Goal: Transaction & Acquisition: Book appointment/travel/reservation

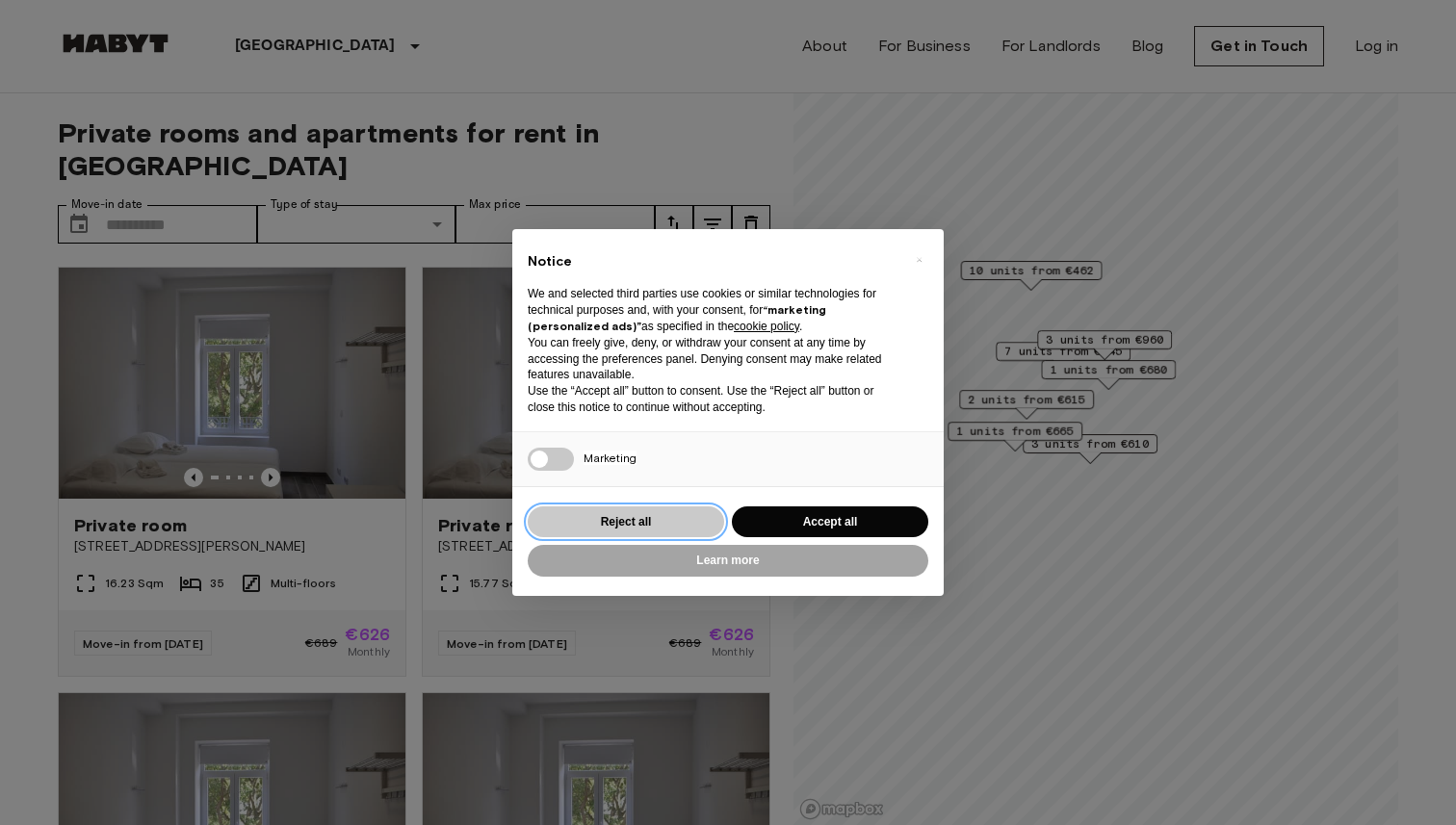
click at [680, 532] on button "Reject all" at bounding box center [625, 522] width 196 height 32
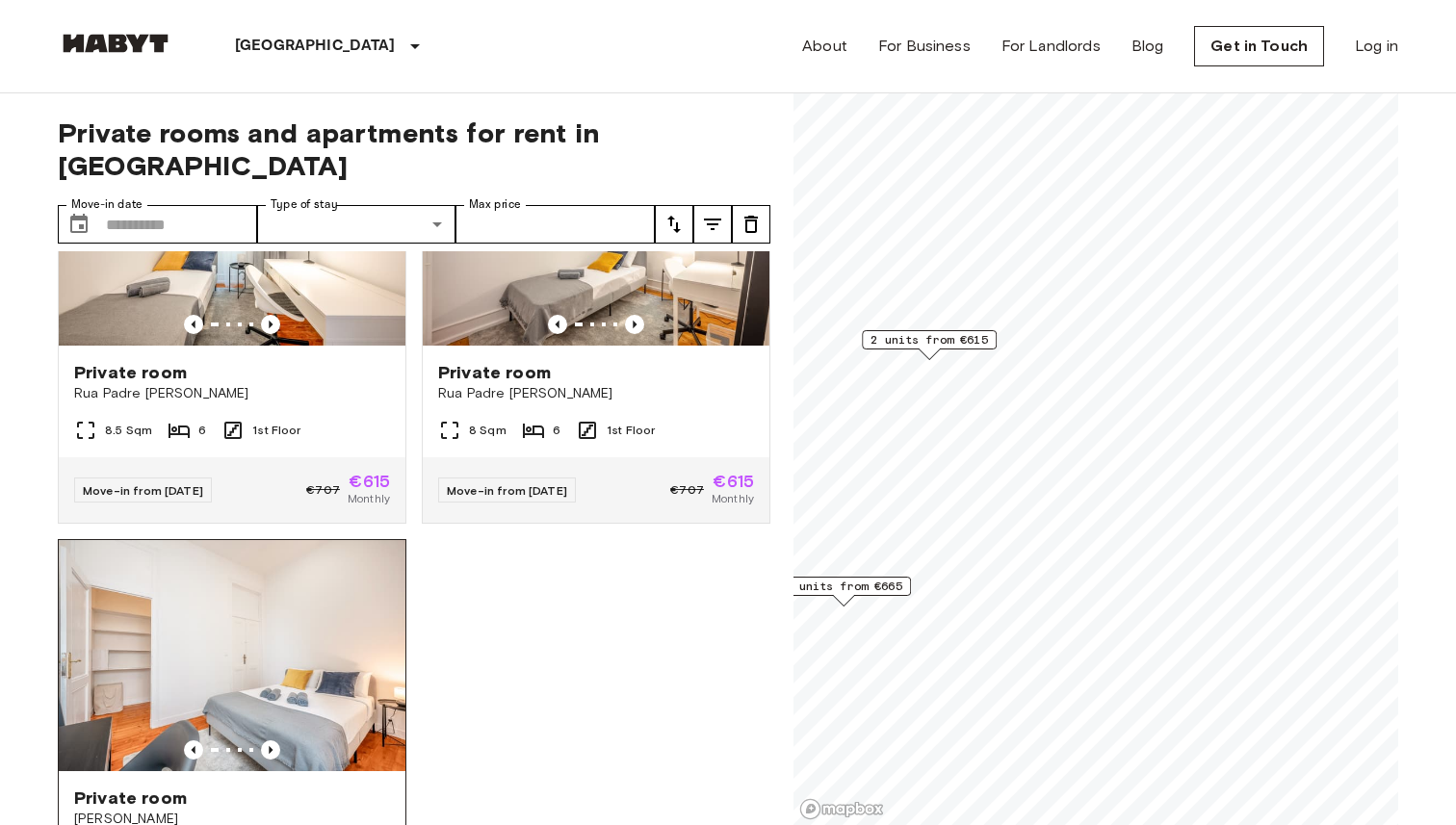
scroll to position [282, 0]
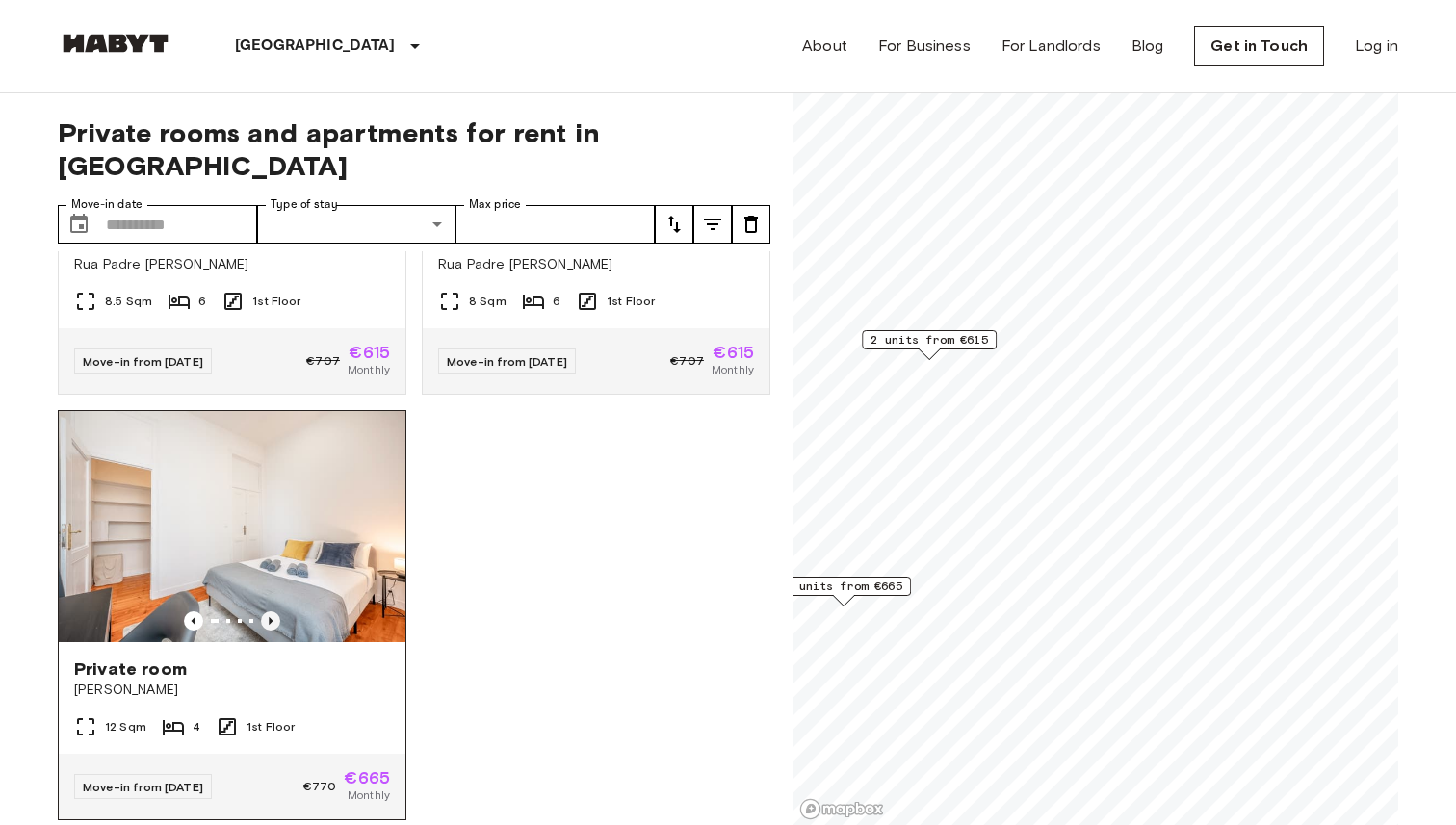
click at [275, 611] on icon "Previous image" at bounding box center [270, 620] width 19 height 19
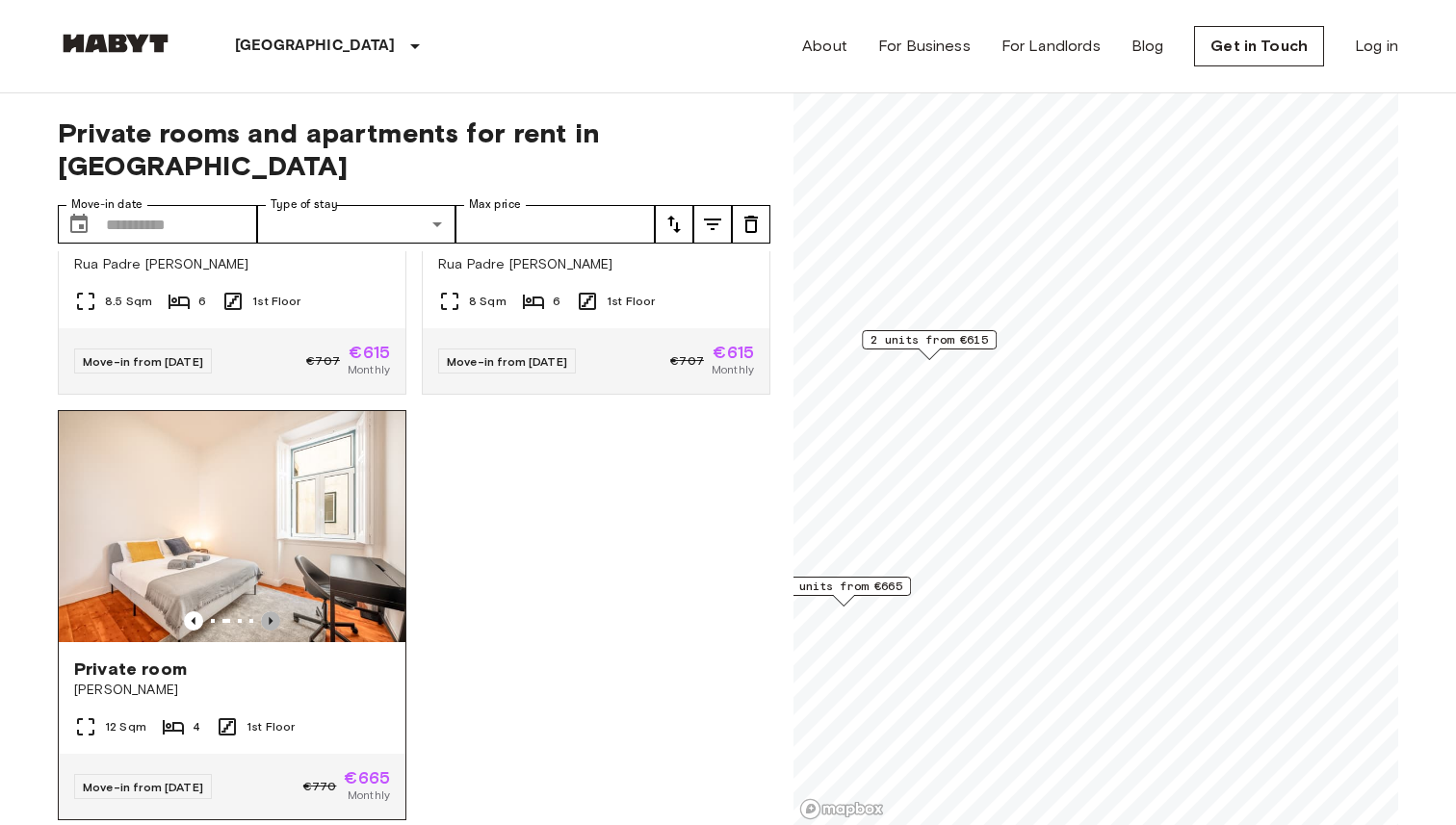
click at [275, 611] on icon "Previous image" at bounding box center [270, 620] width 19 height 19
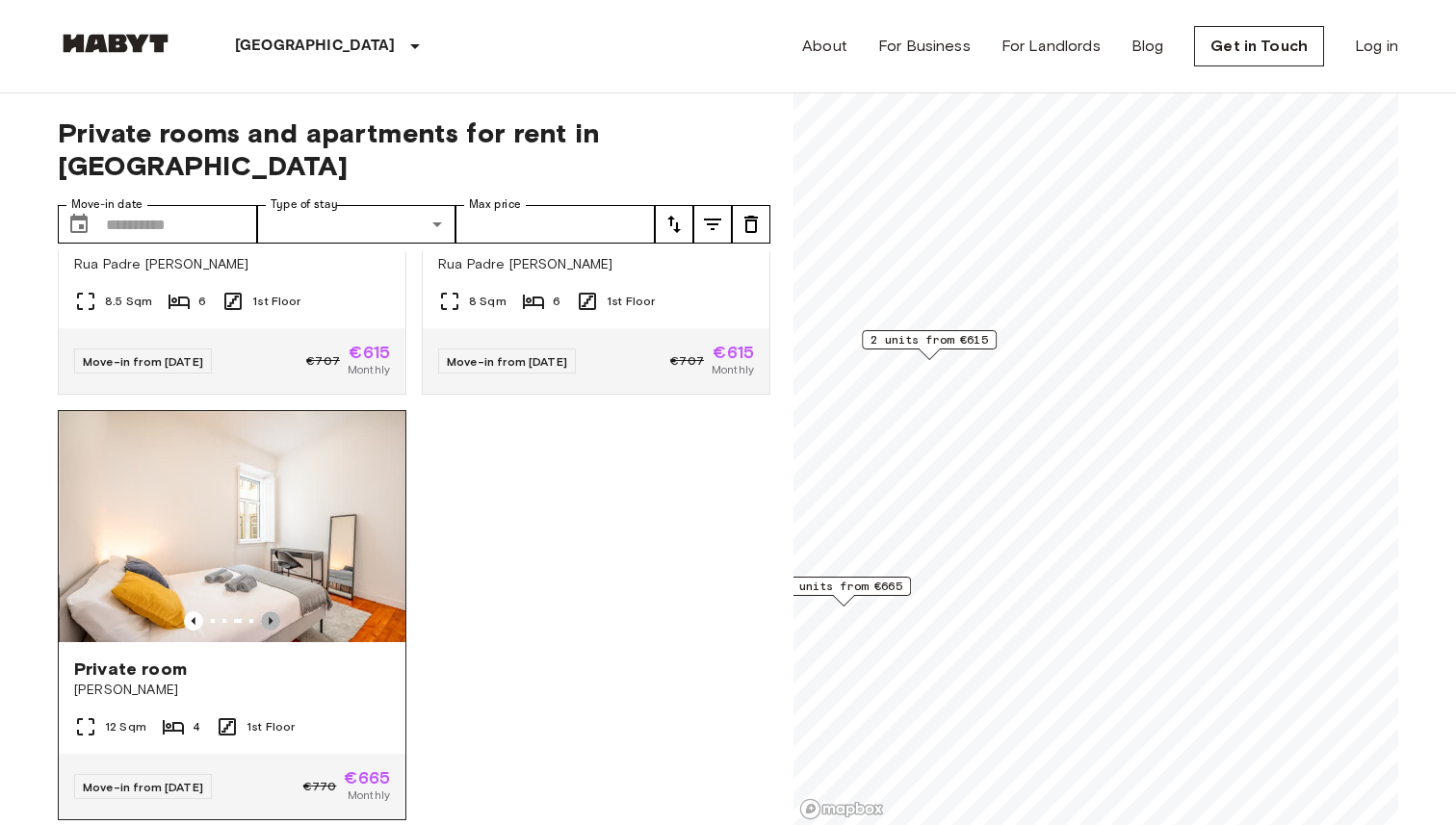
click at [275, 611] on icon "Previous image" at bounding box center [270, 620] width 19 height 19
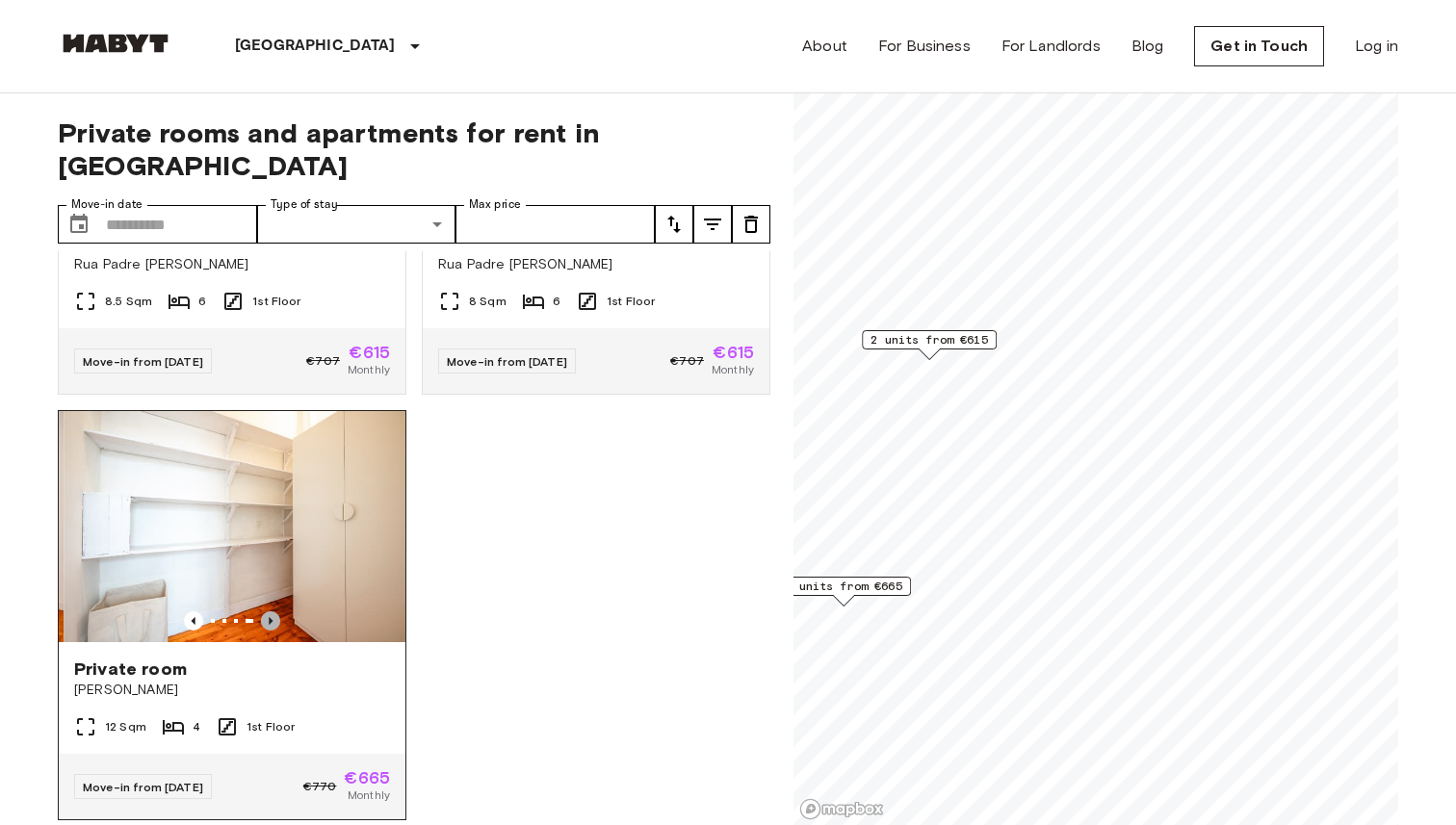
click at [275, 611] on icon "Previous image" at bounding box center [270, 620] width 19 height 19
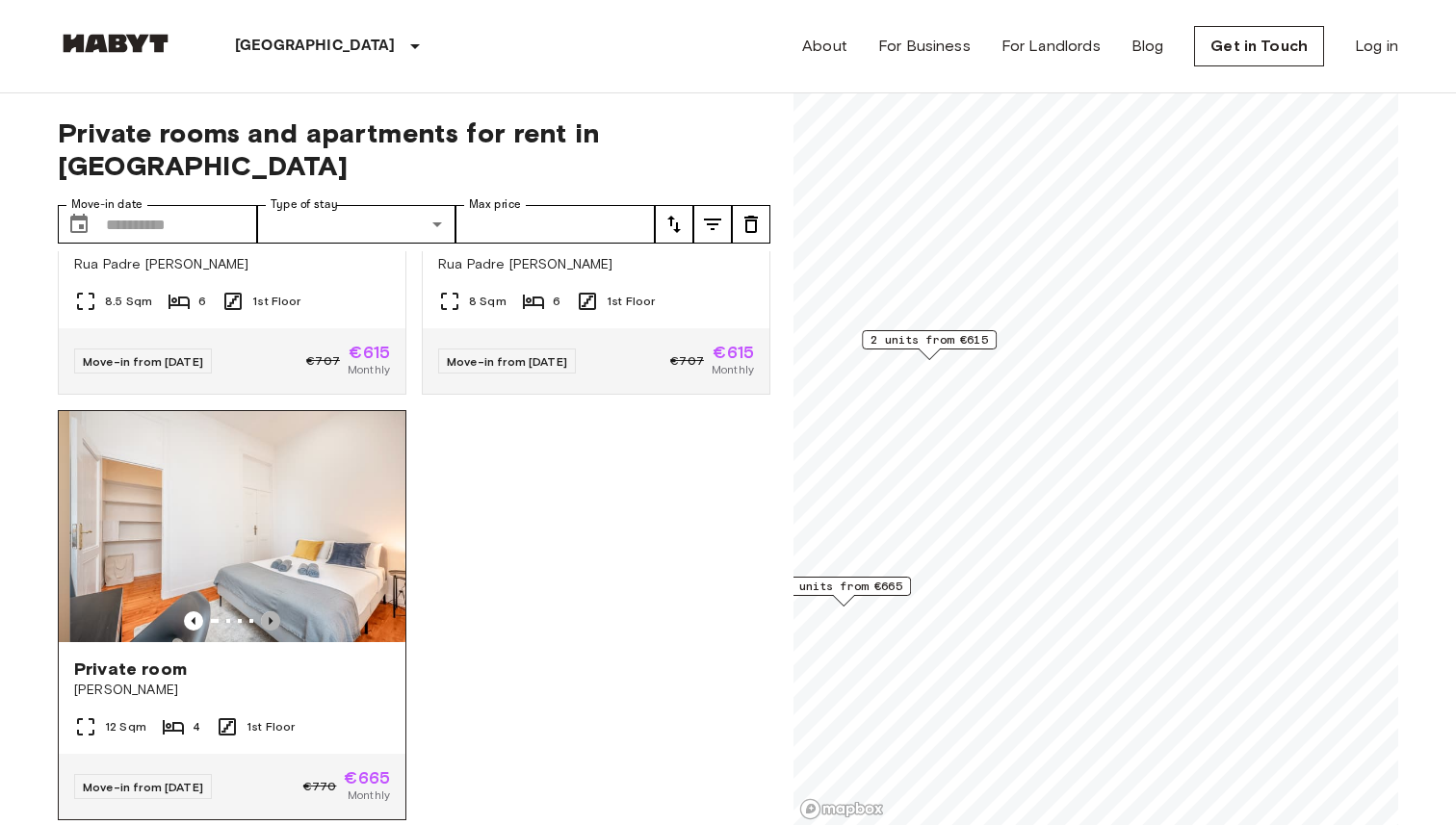
click at [275, 611] on icon "Previous image" at bounding box center [270, 620] width 19 height 19
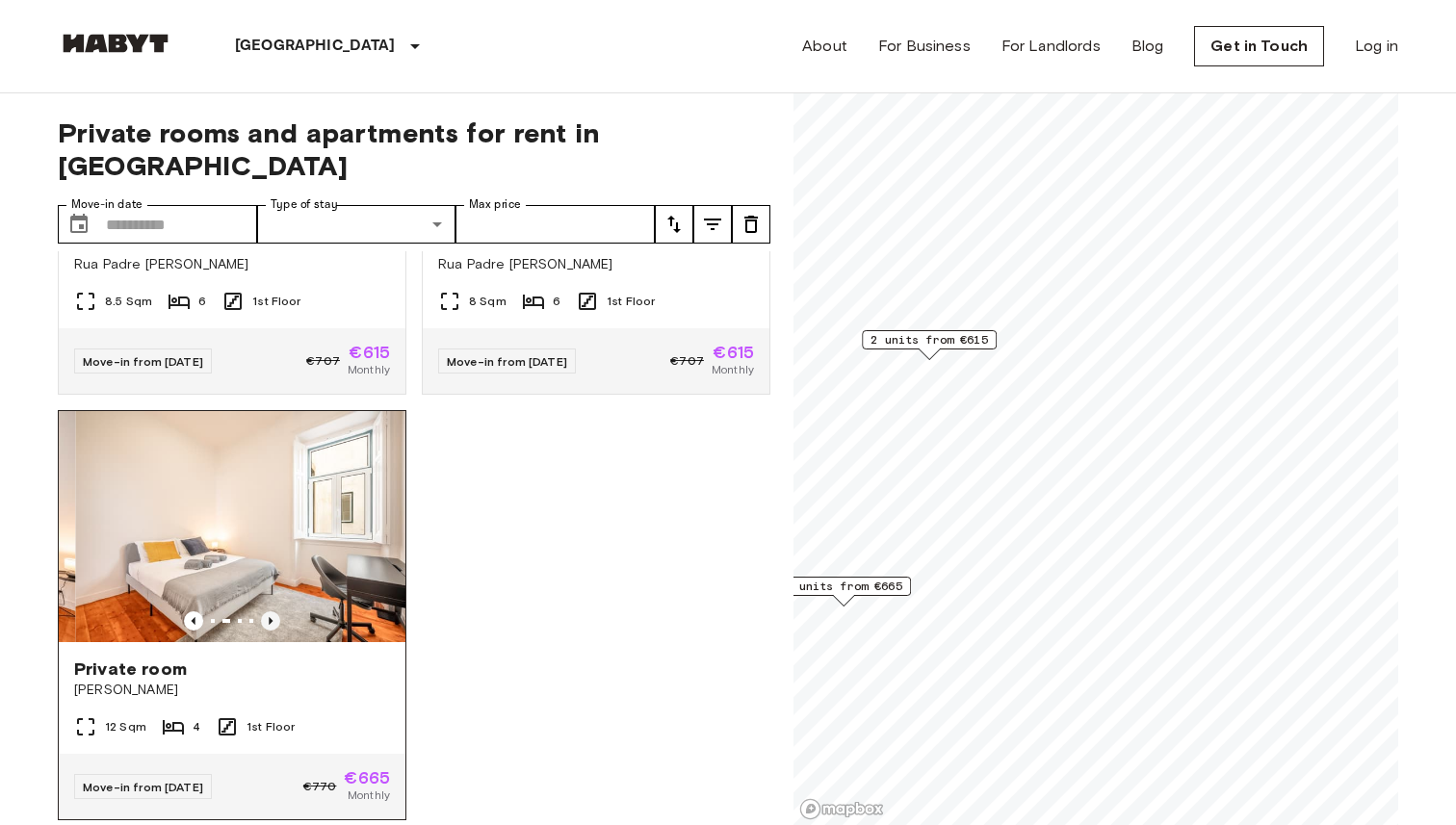
click at [275, 611] on icon "Previous image" at bounding box center [270, 620] width 19 height 19
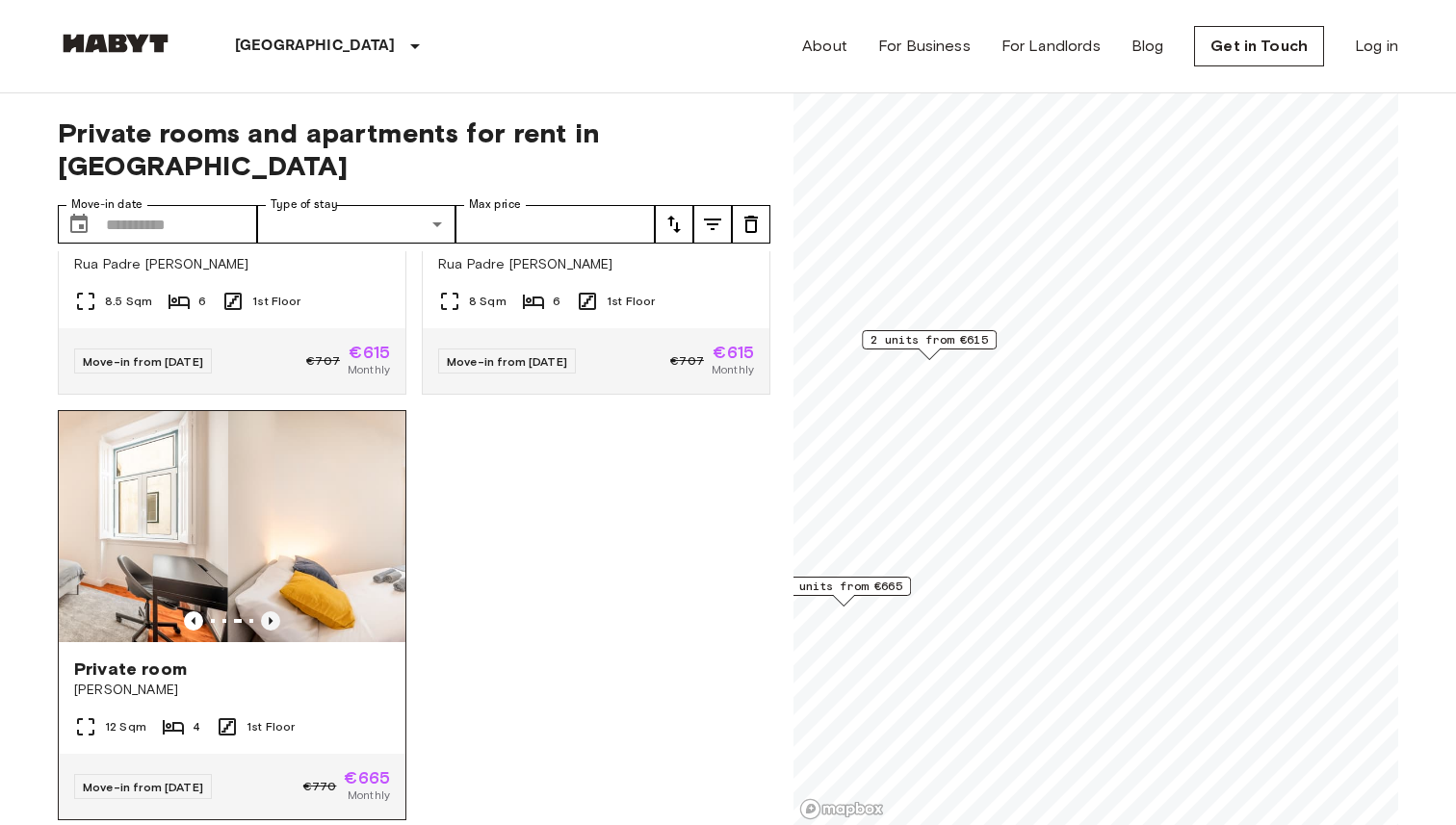
click at [275, 611] on icon "Previous image" at bounding box center [270, 620] width 19 height 19
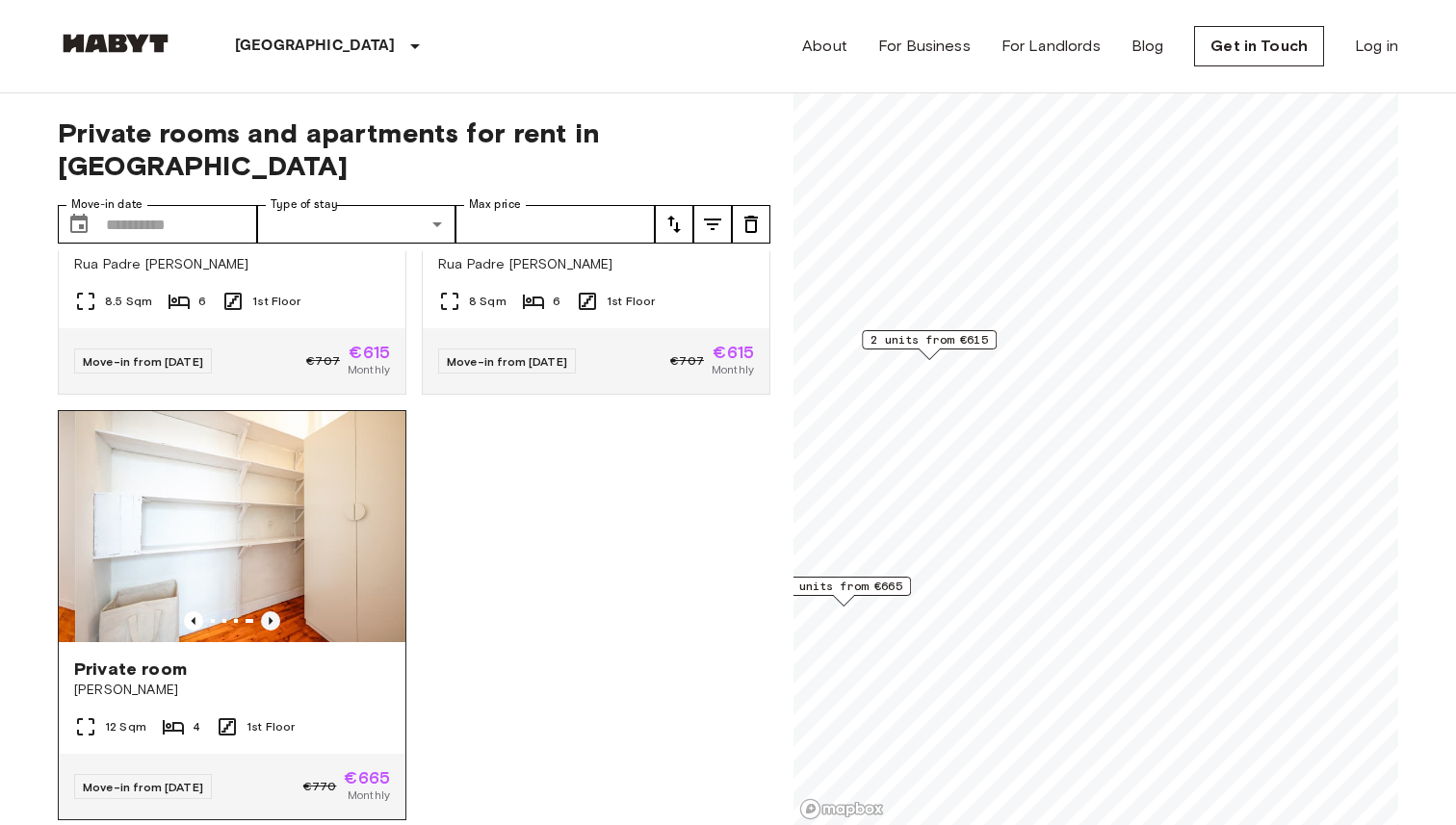
click at [275, 611] on icon "Previous image" at bounding box center [270, 620] width 19 height 19
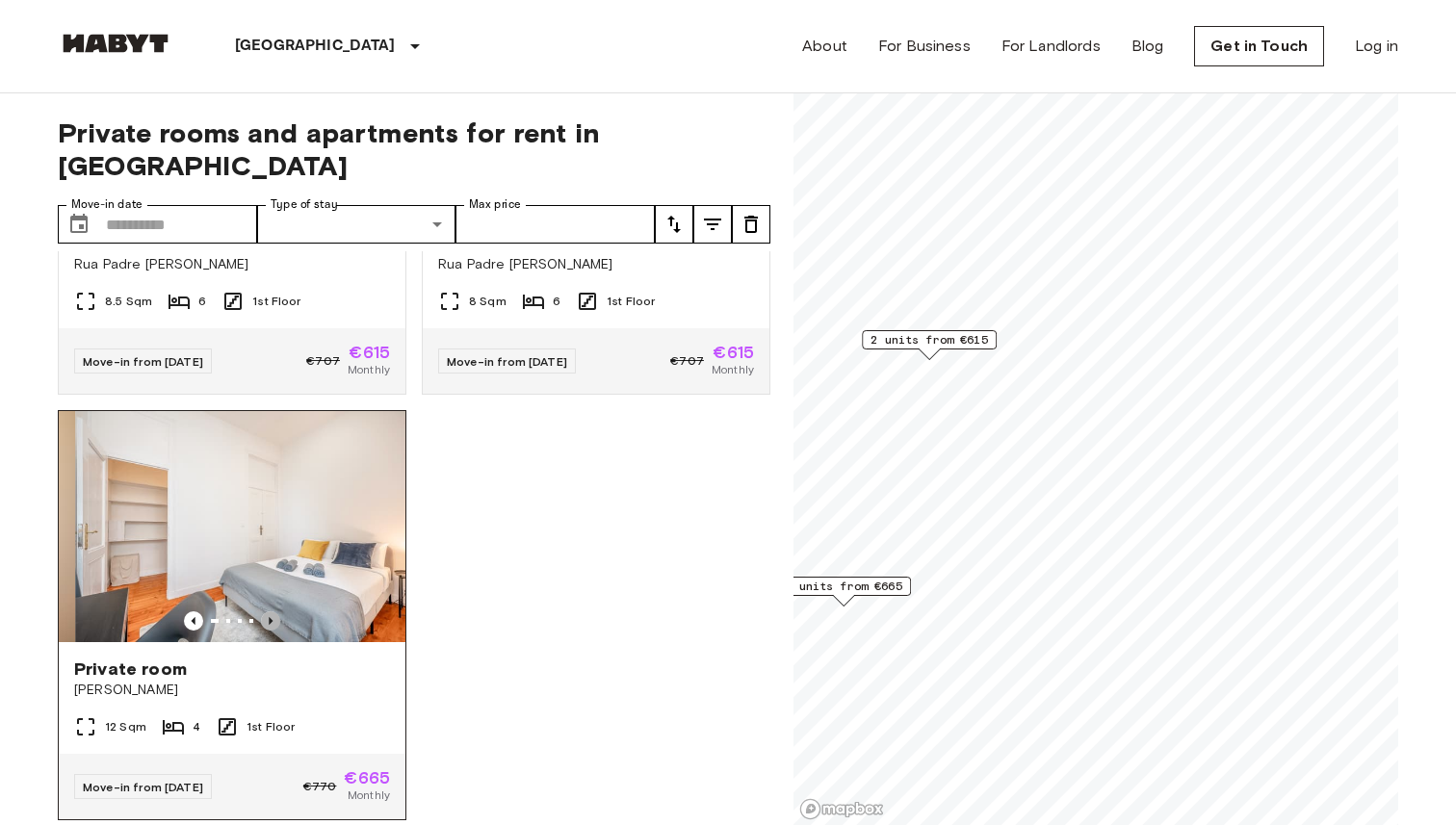
click at [275, 611] on icon "Previous image" at bounding box center [270, 620] width 19 height 19
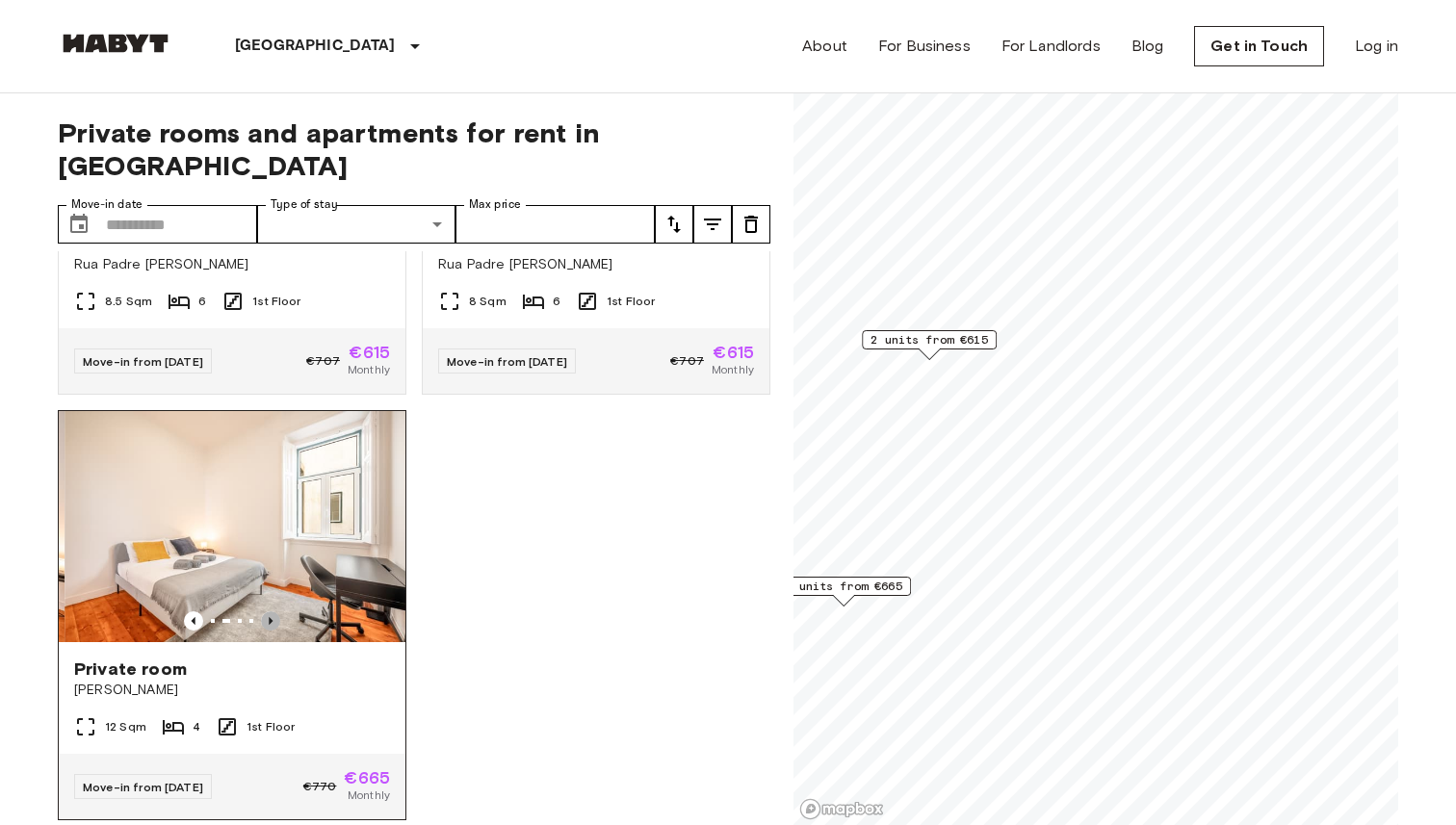
click at [275, 611] on icon "Previous image" at bounding box center [270, 620] width 19 height 19
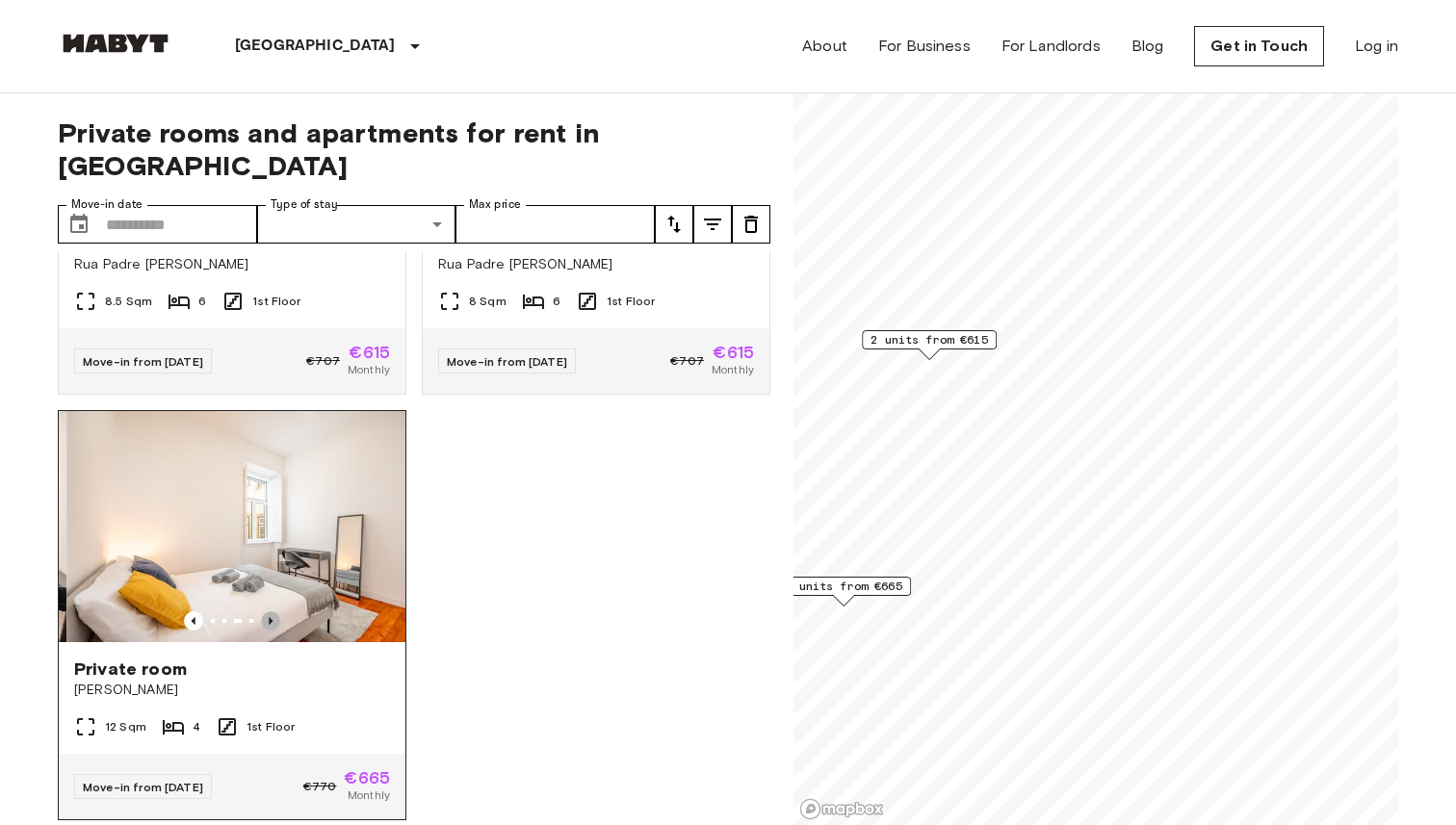
click at [275, 611] on icon "Previous image" at bounding box center [270, 620] width 19 height 19
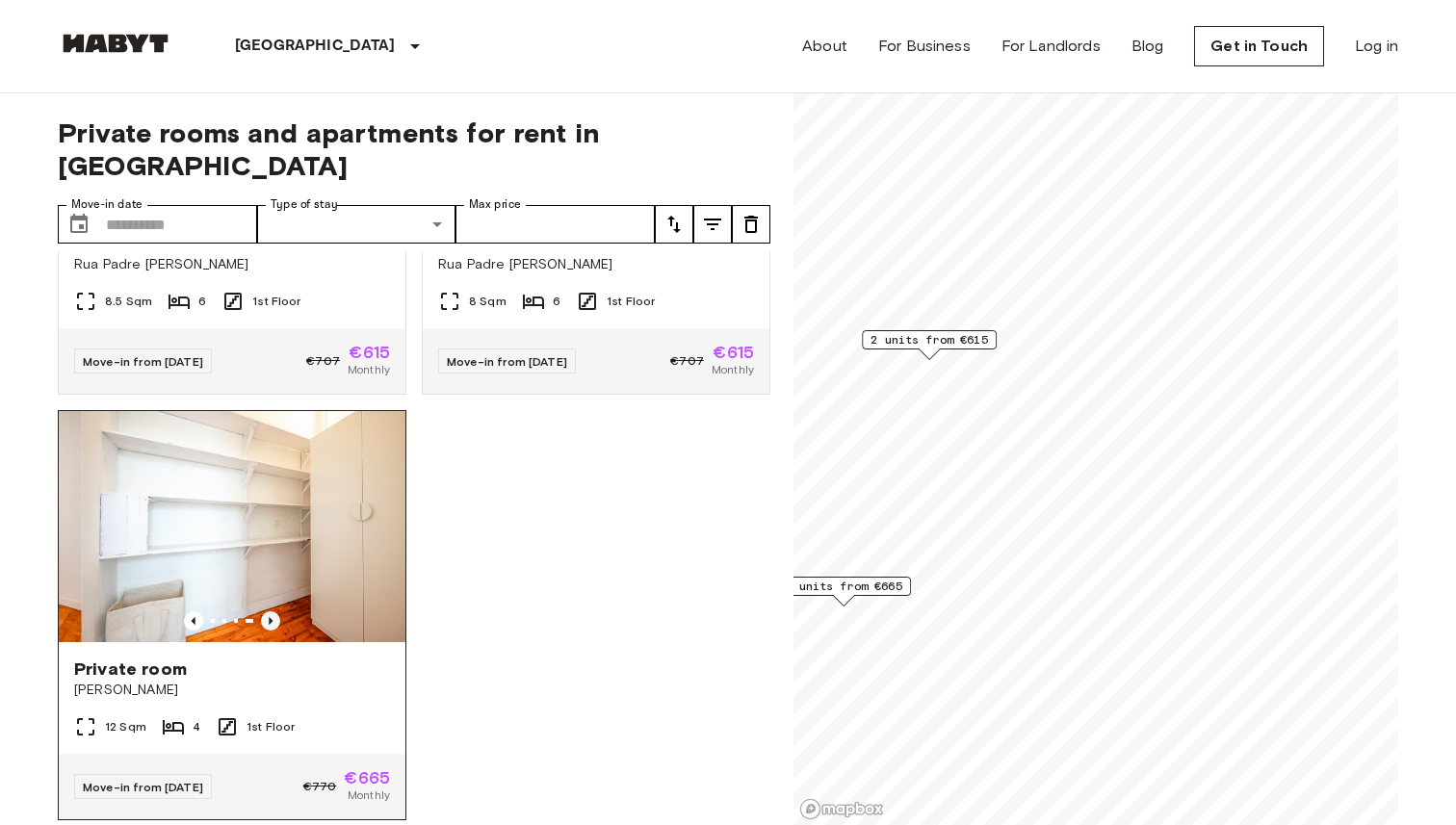
click at [275, 611] on icon "Previous image" at bounding box center [270, 620] width 19 height 19
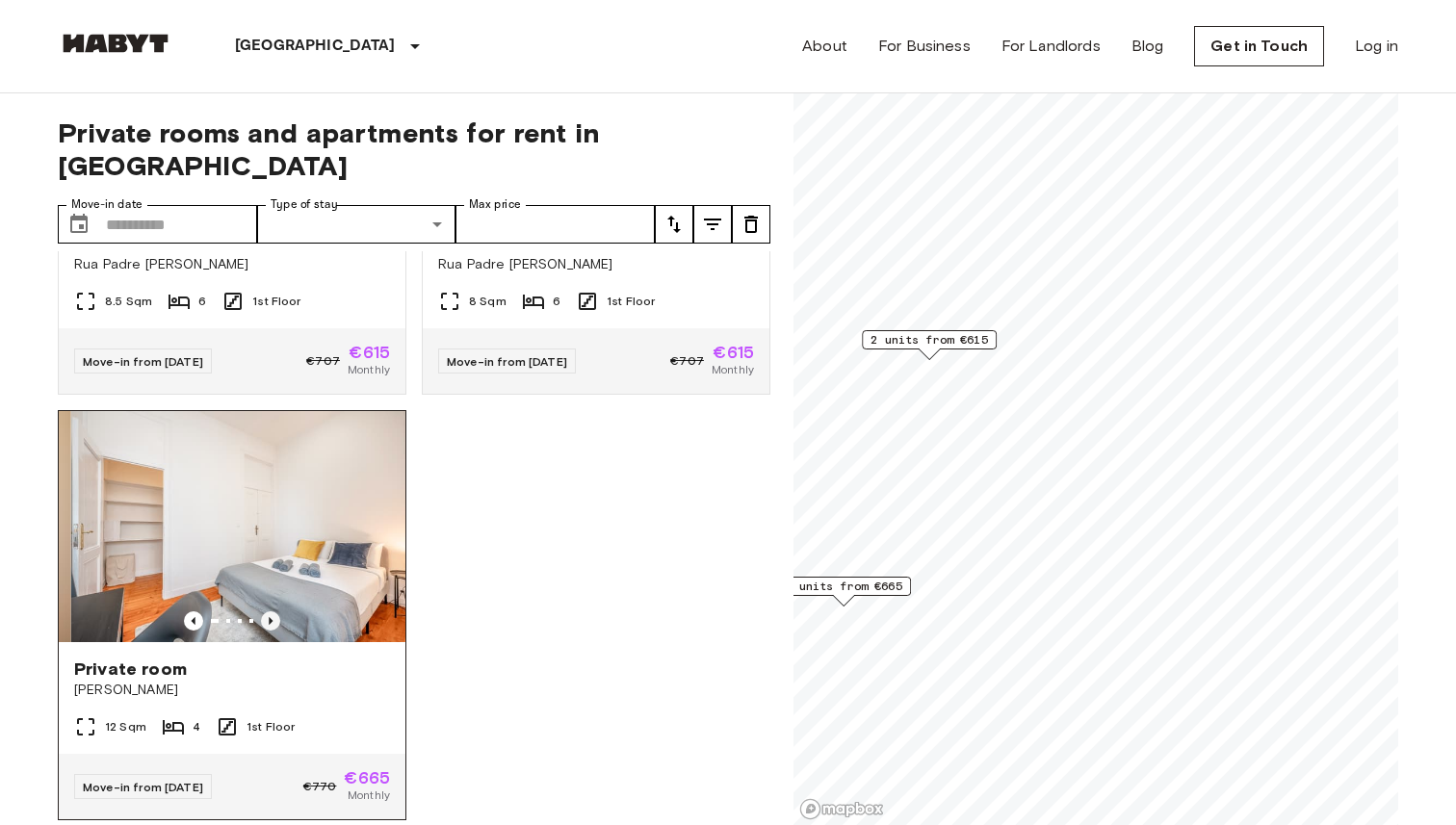
click at [275, 611] on icon "Previous image" at bounding box center [270, 620] width 19 height 19
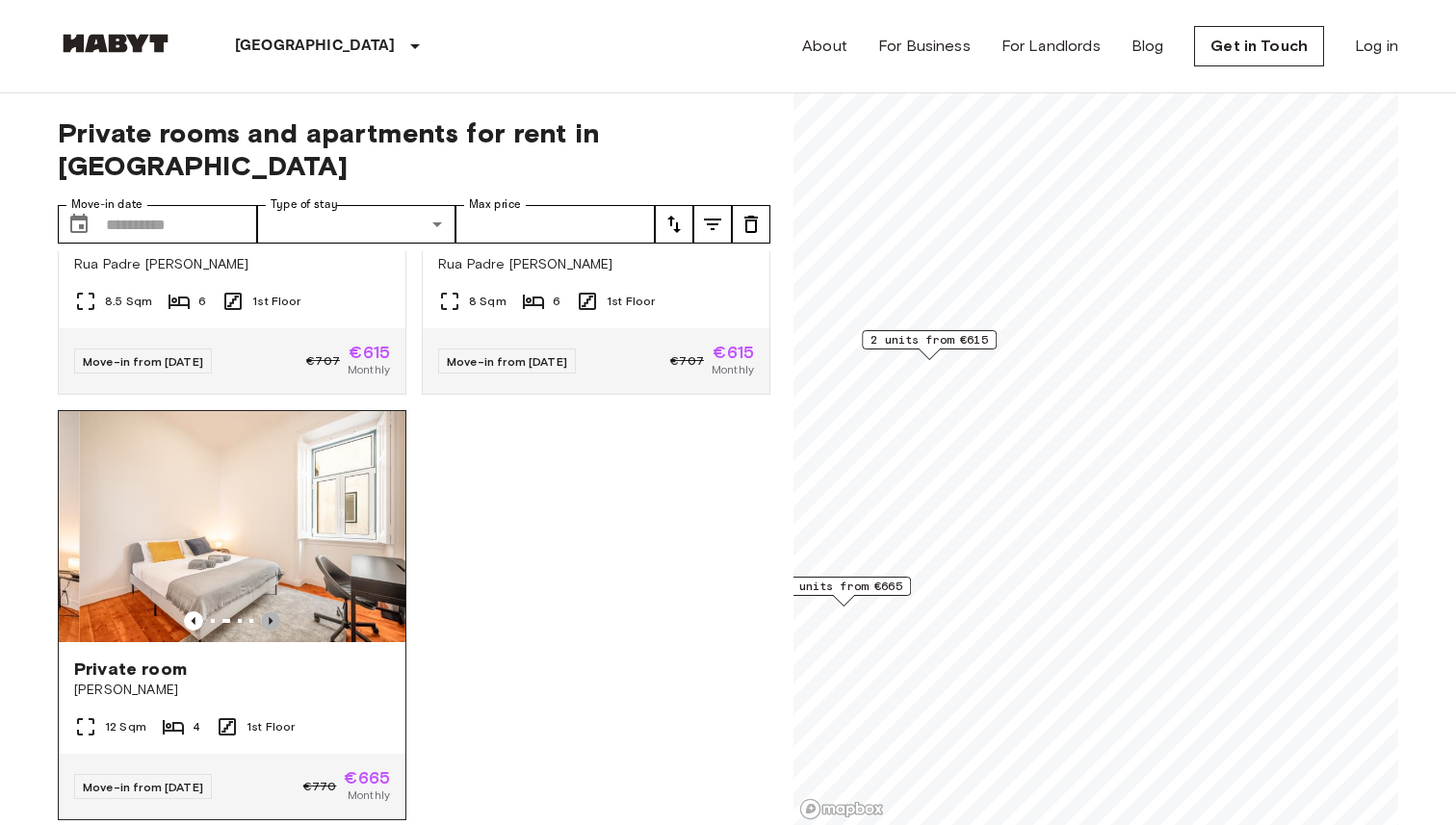
click at [275, 611] on icon "Previous image" at bounding box center [270, 620] width 19 height 19
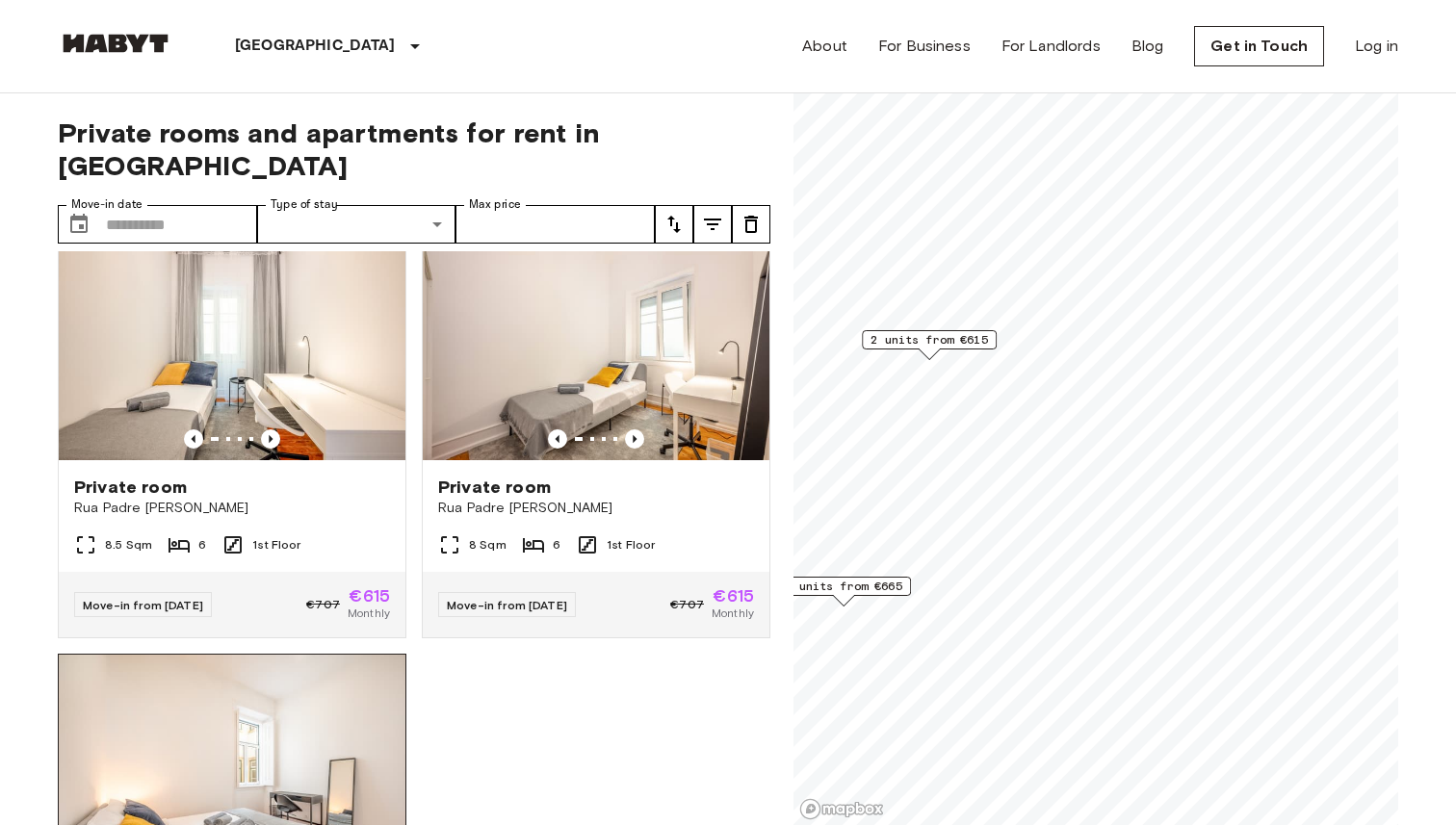
scroll to position [9, 0]
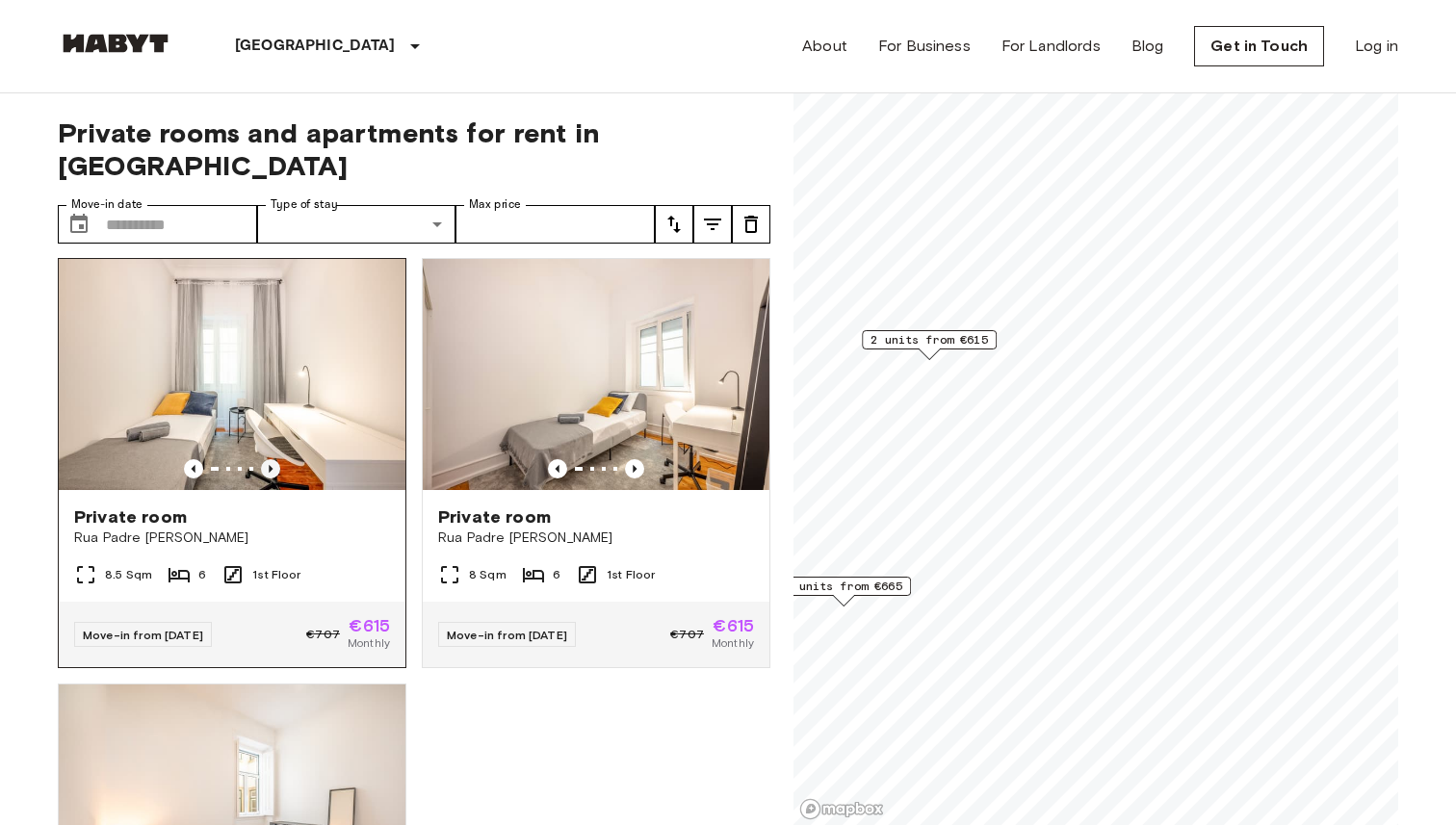
click at [273, 459] on icon "Previous image" at bounding box center [270, 468] width 19 height 19
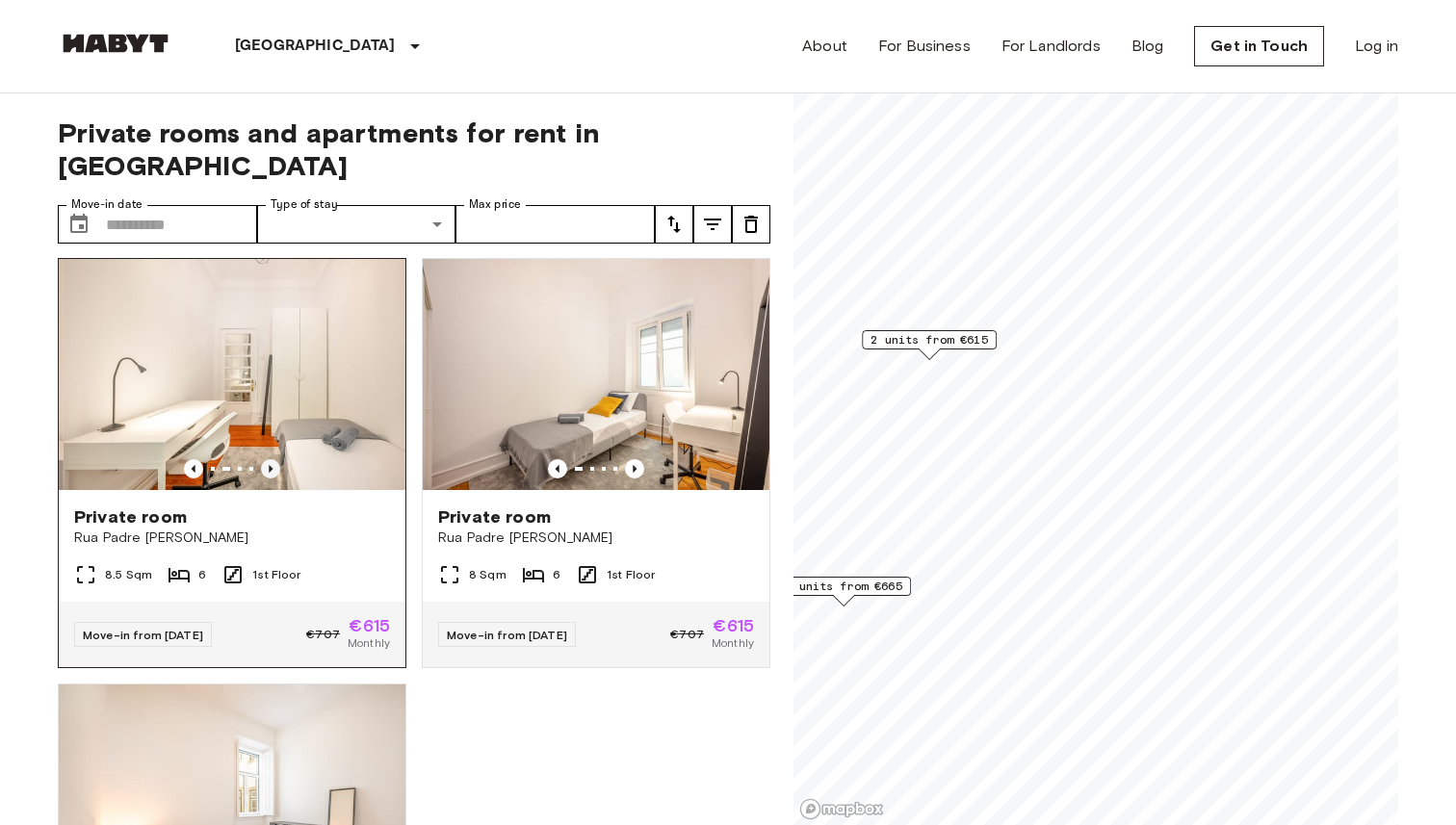
click at [273, 459] on icon "Previous image" at bounding box center [270, 468] width 19 height 19
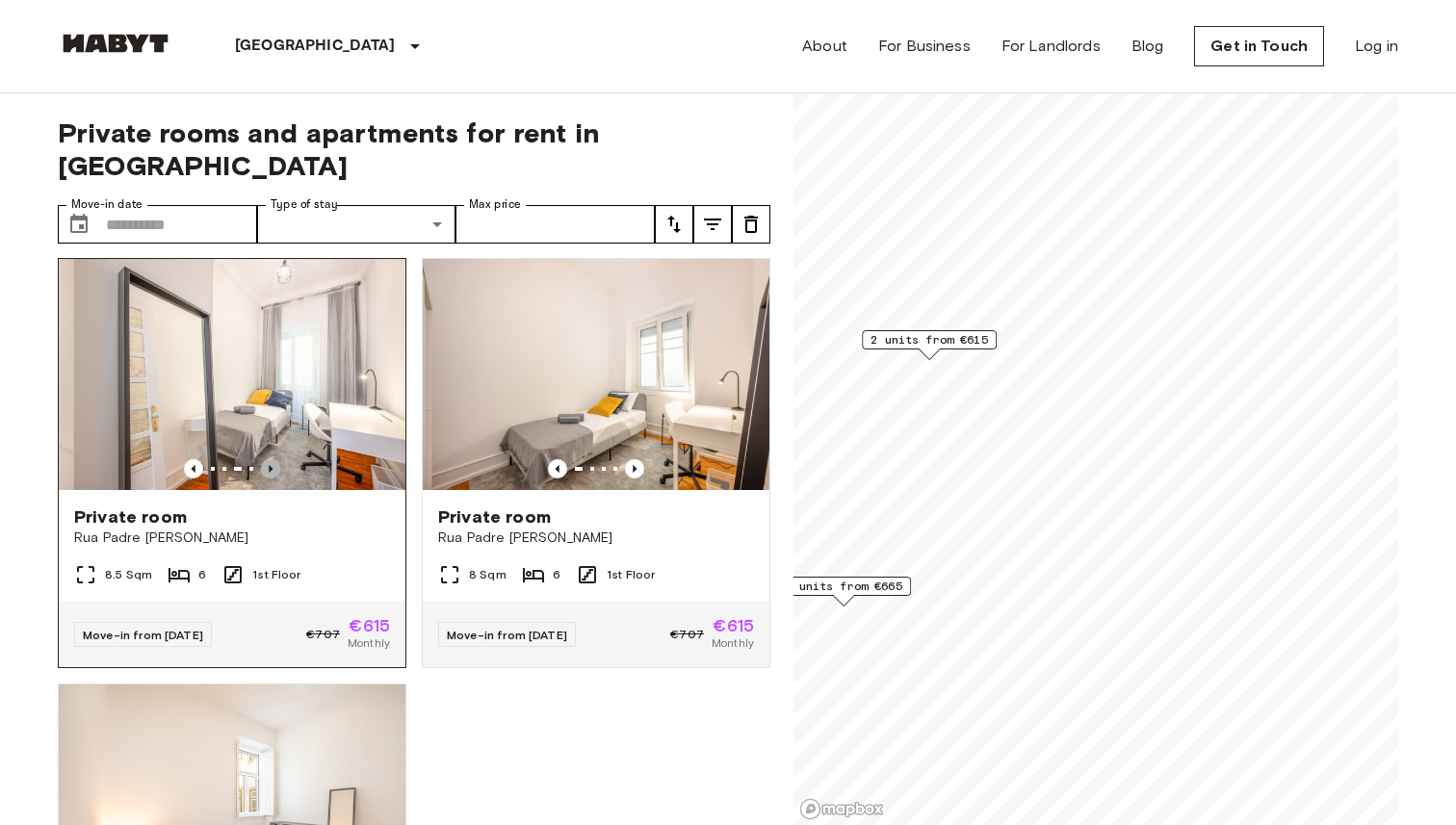
click at [273, 459] on icon "Previous image" at bounding box center [270, 468] width 19 height 19
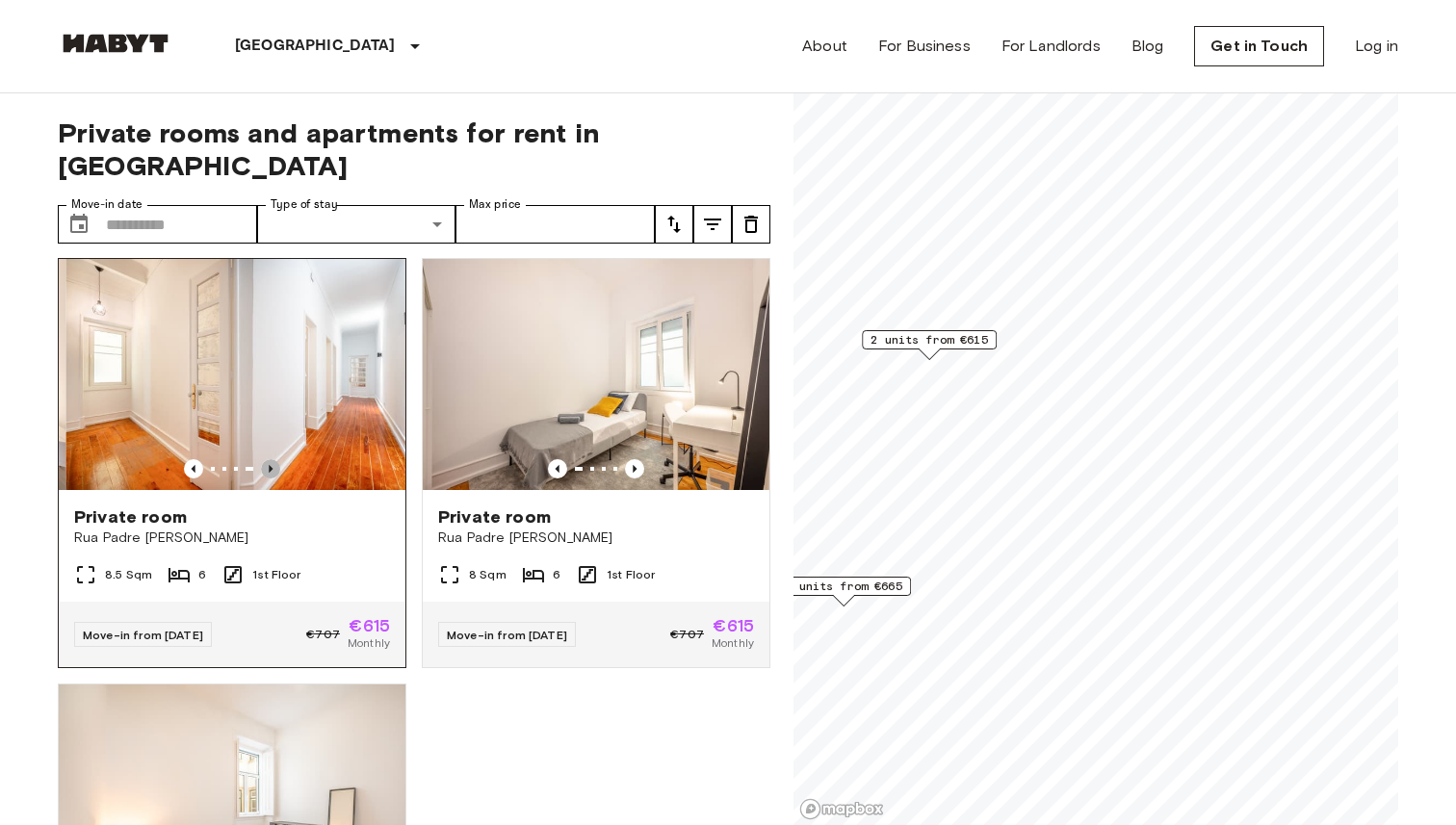
click at [273, 459] on icon "Previous image" at bounding box center [270, 468] width 19 height 19
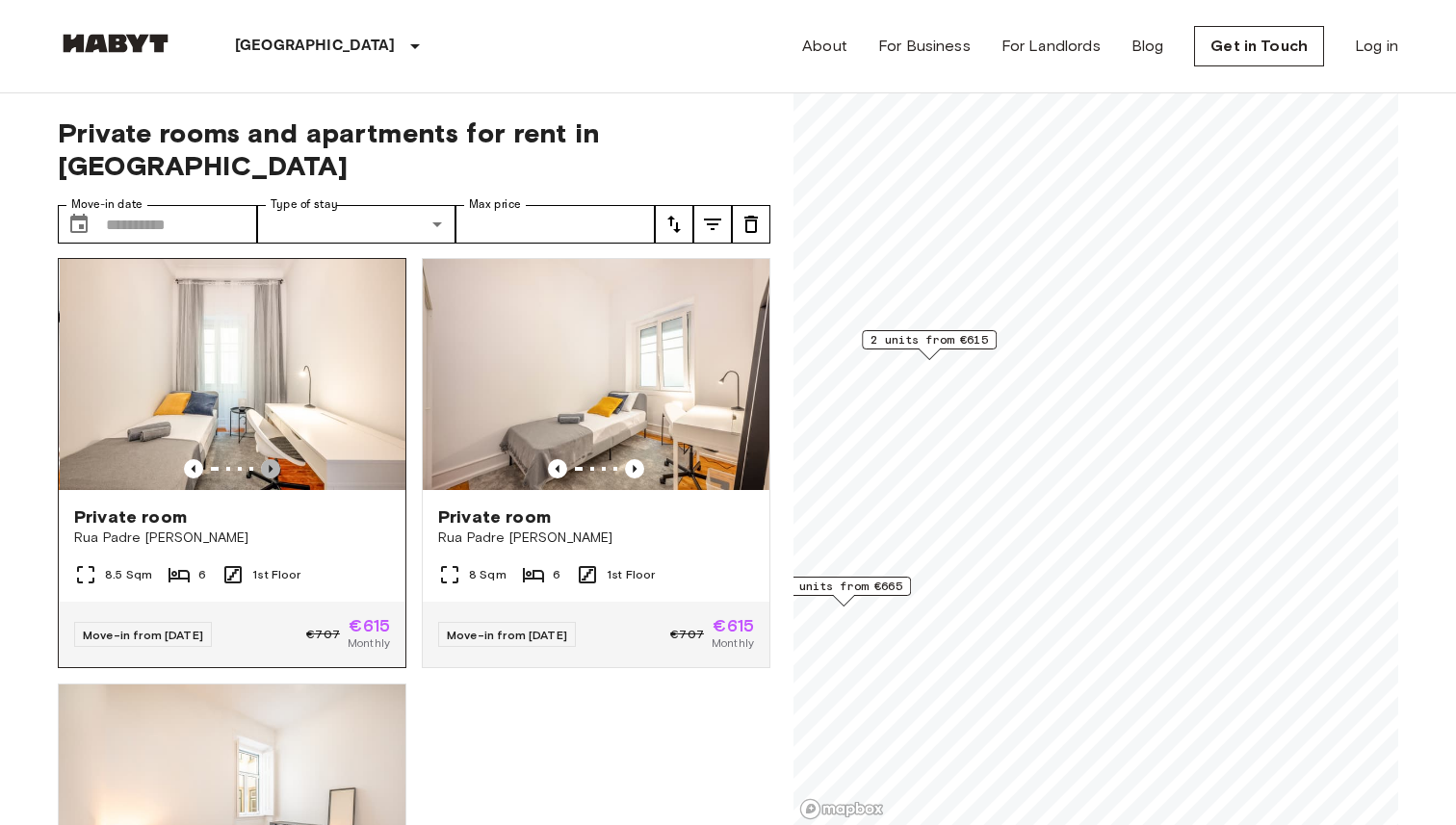
click at [273, 459] on icon "Previous image" at bounding box center [270, 468] width 19 height 19
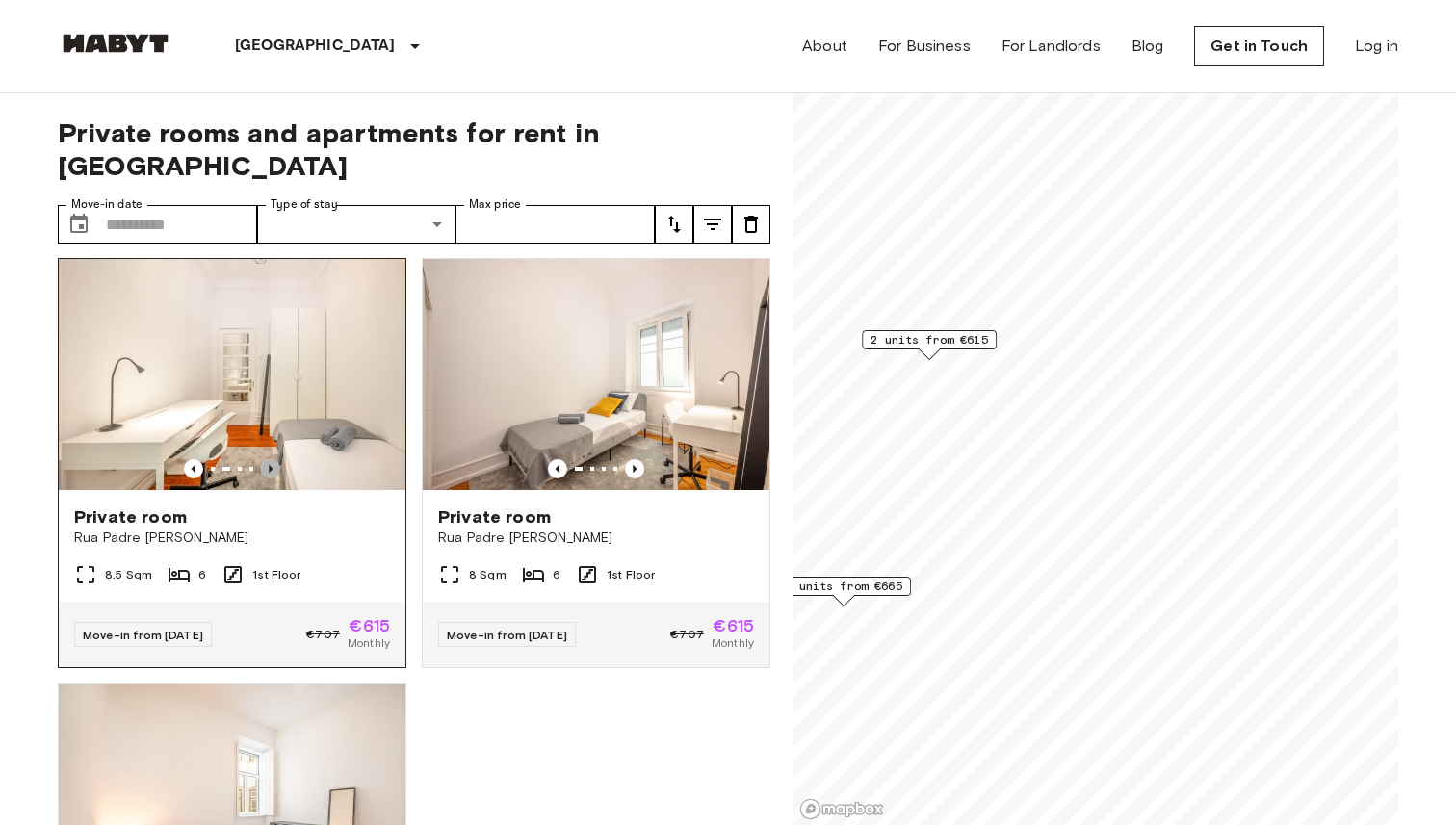
click at [273, 459] on icon "Previous image" at bounding box center [270, 468] width 19 height 19
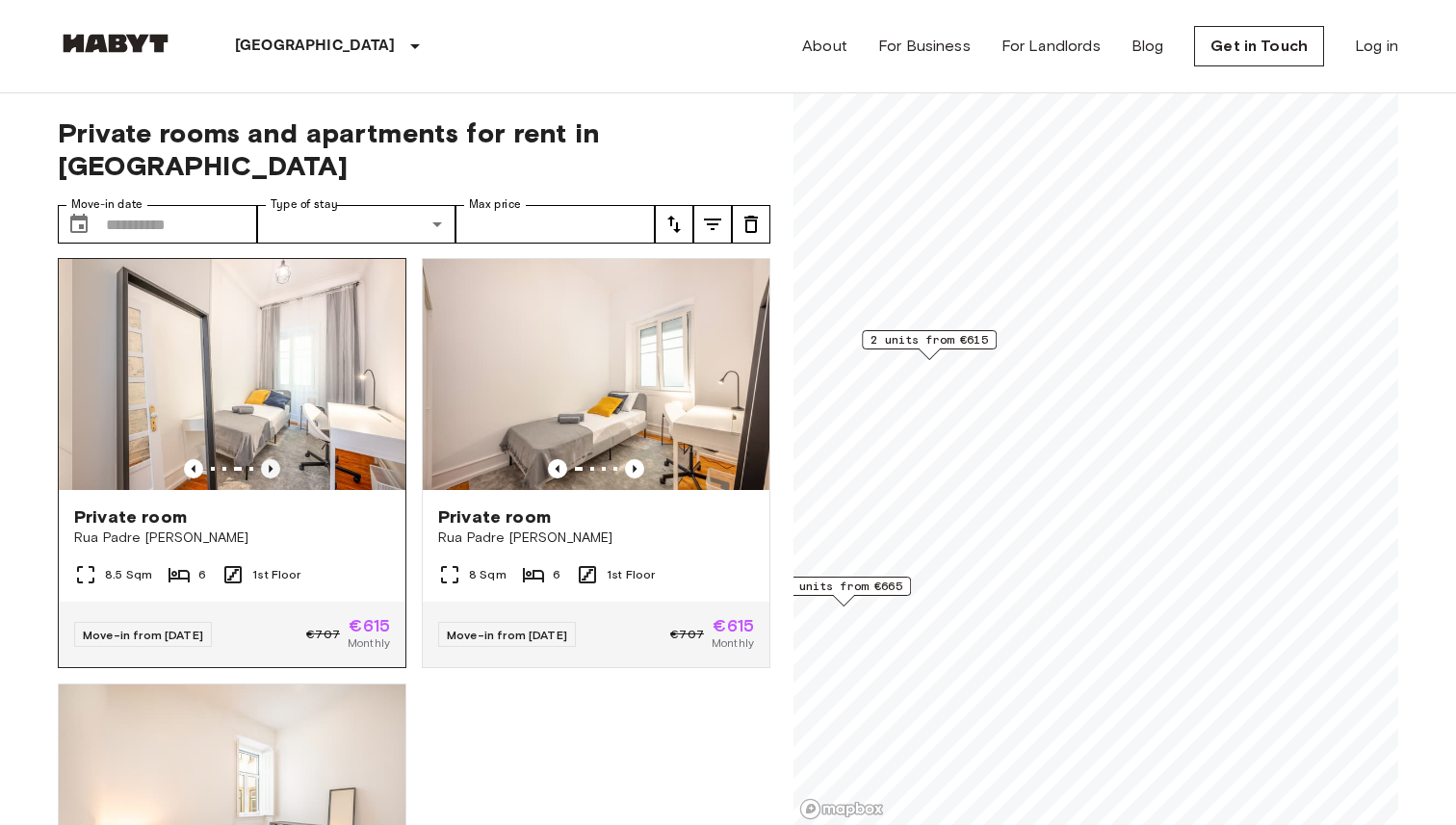
click at [273, 459] on icon "Previous image" at bounding box center [270, 468] width 19 height 19
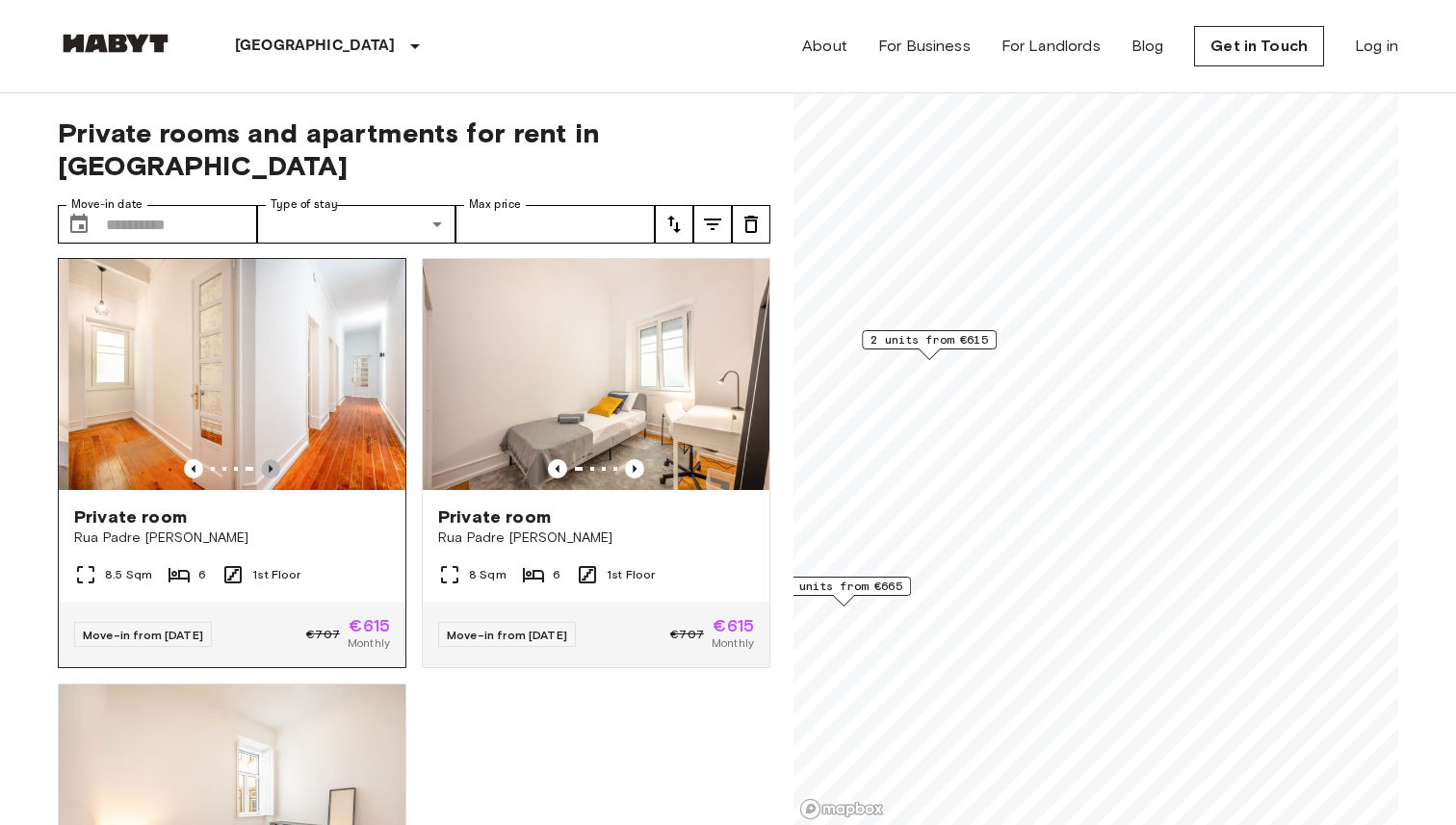
click at [273, 459] on icon "Previous image" at bounding box center [270, 468] width 19 height 19
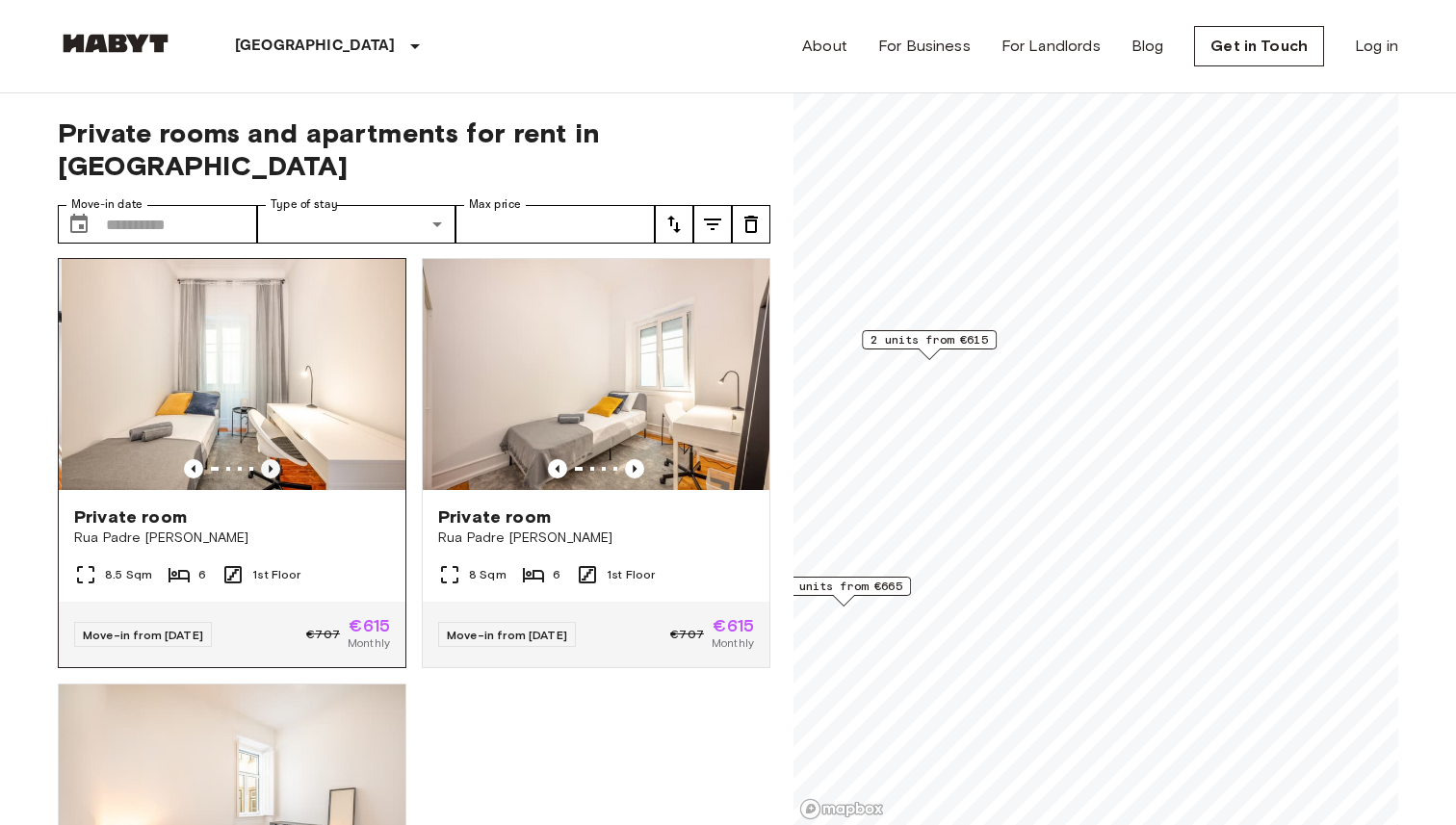
click at [273, 459] on icon "Previous image" at bounding box center [270, 468] width 19 height 19
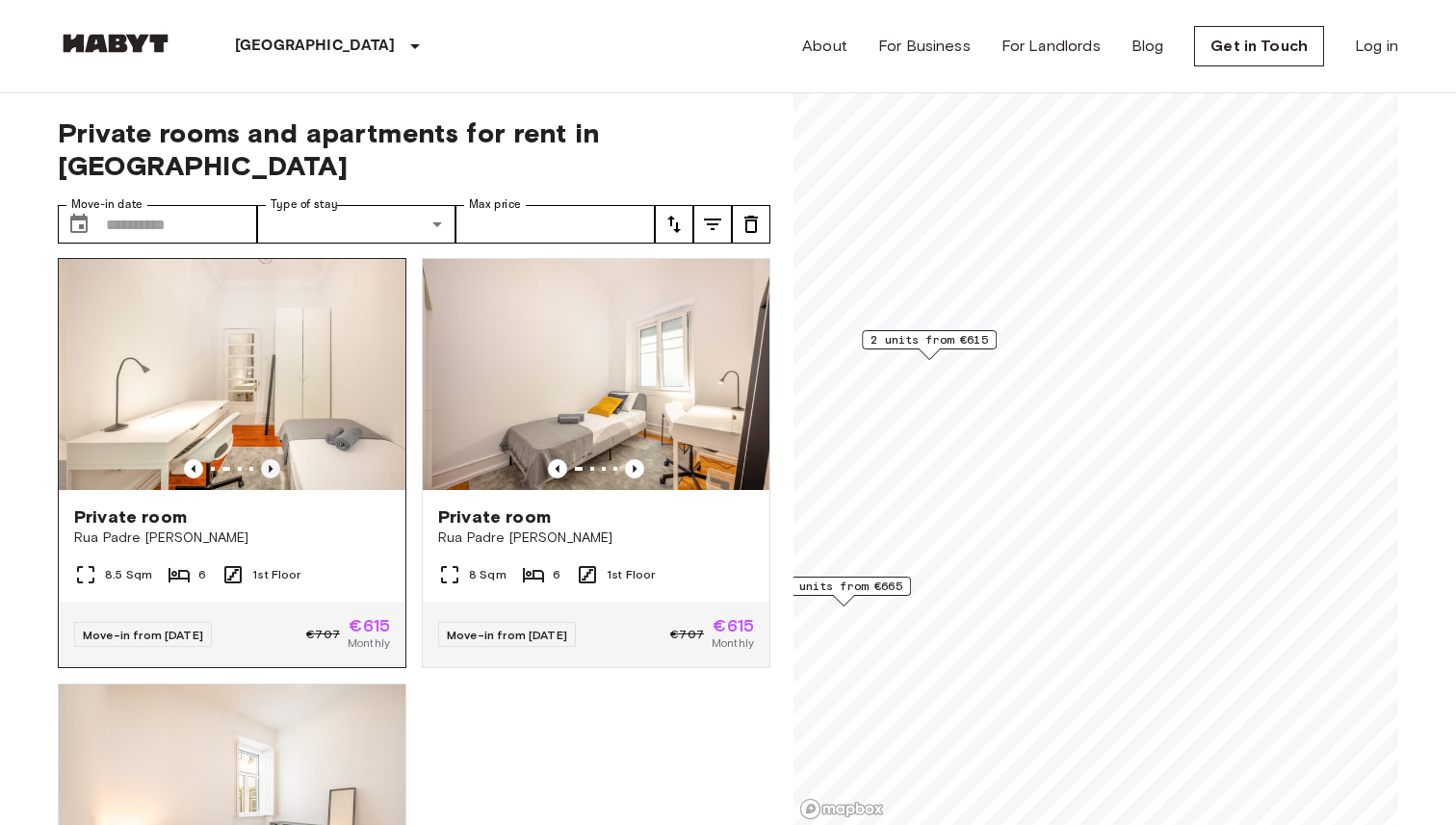
click at [273, 459] on icon "Previous image" at bounding box center [270, 468] width 19 height 19
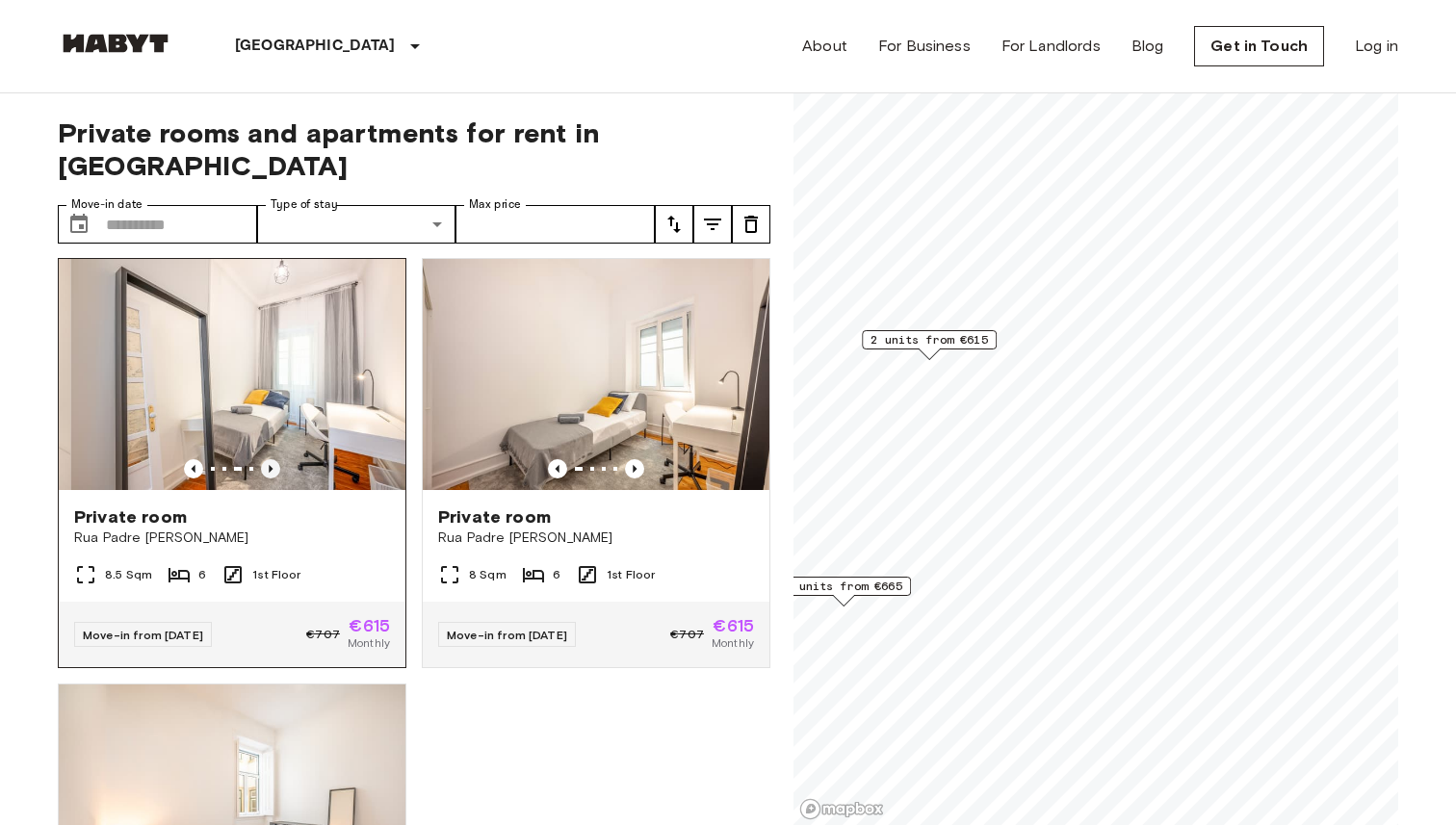
click at [273, 459] on icon "Previous image" at bounding box center [270, 468] width 19 height 19
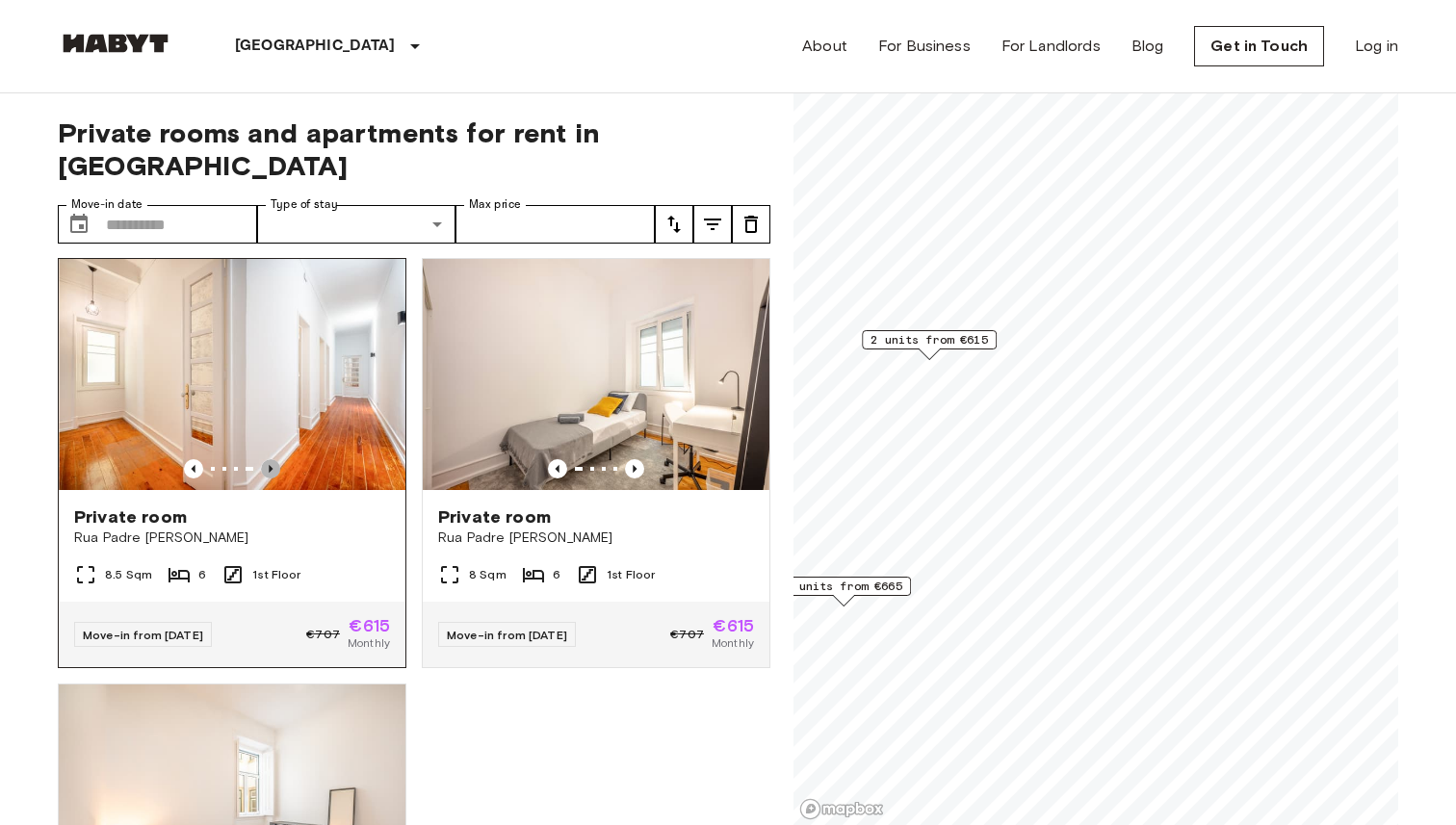
click at [273, 459] on icon "Previous image" at bounding box center [270, 468] width 19 height 19
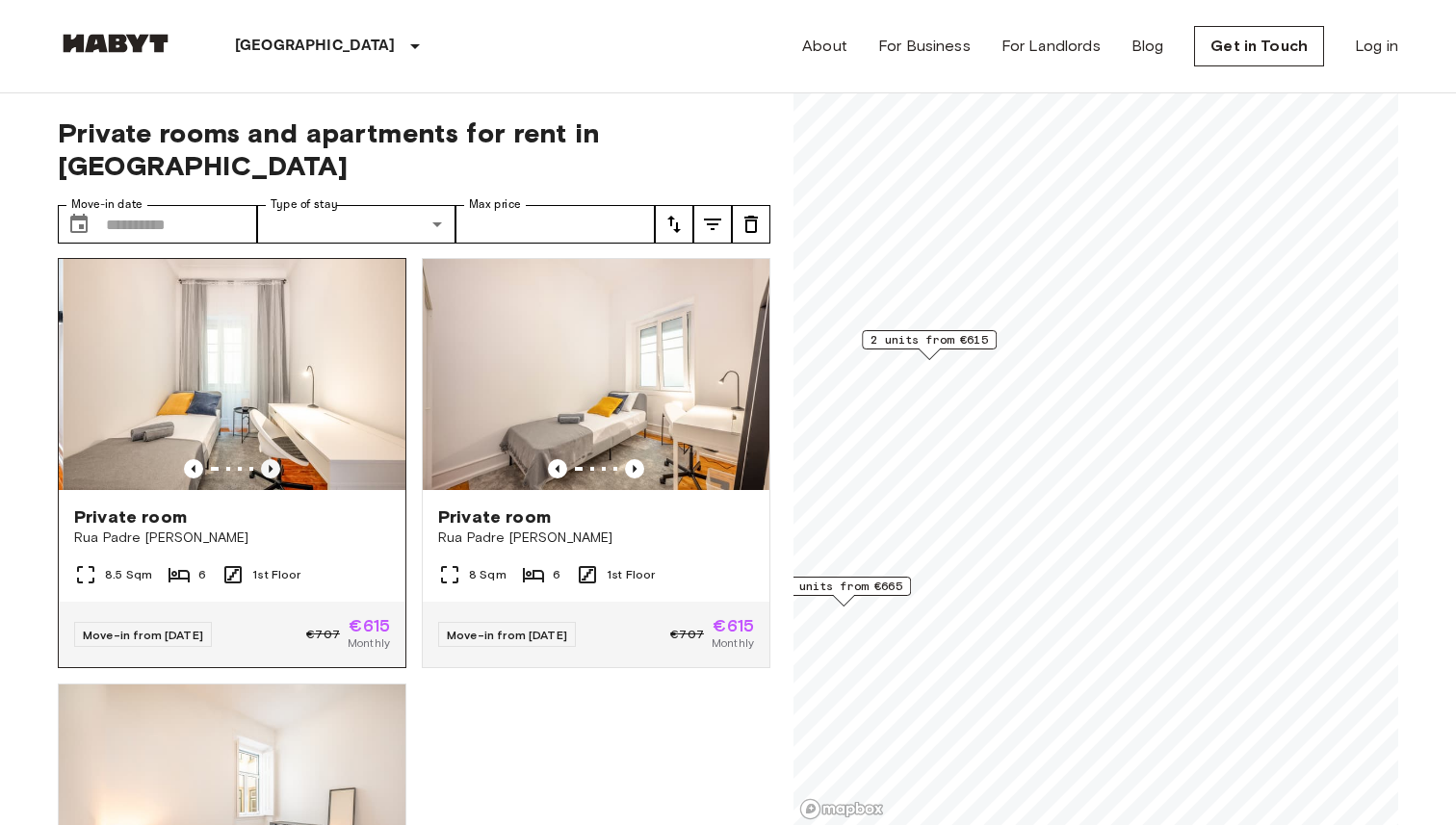
click at [273, 459] on icon "Previous image" at bounding box center [270, 468] width 19 height 19
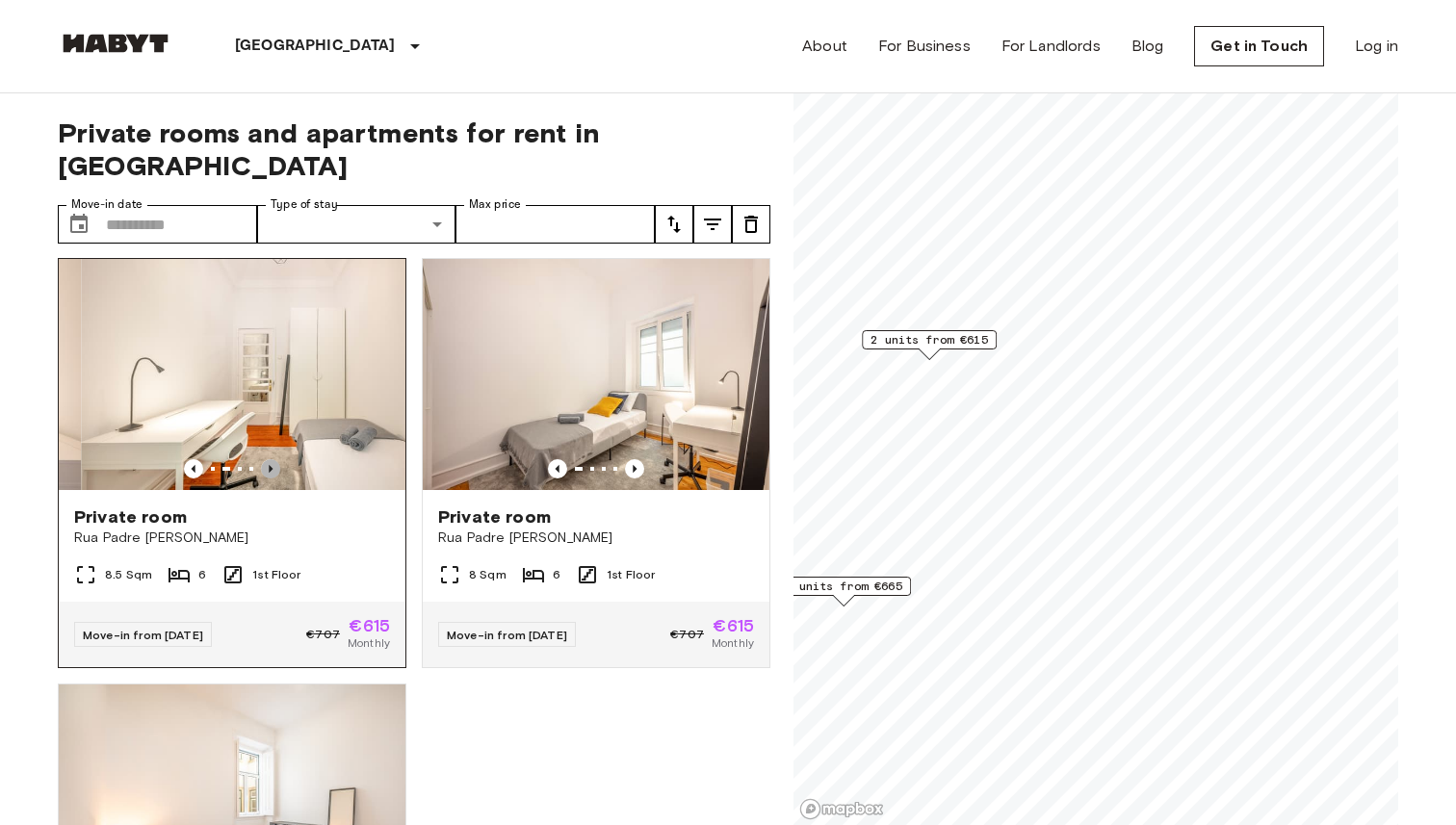
click at [273, 459] on icon "Previous image" at bounding box center [270, 468] width 19 height 19
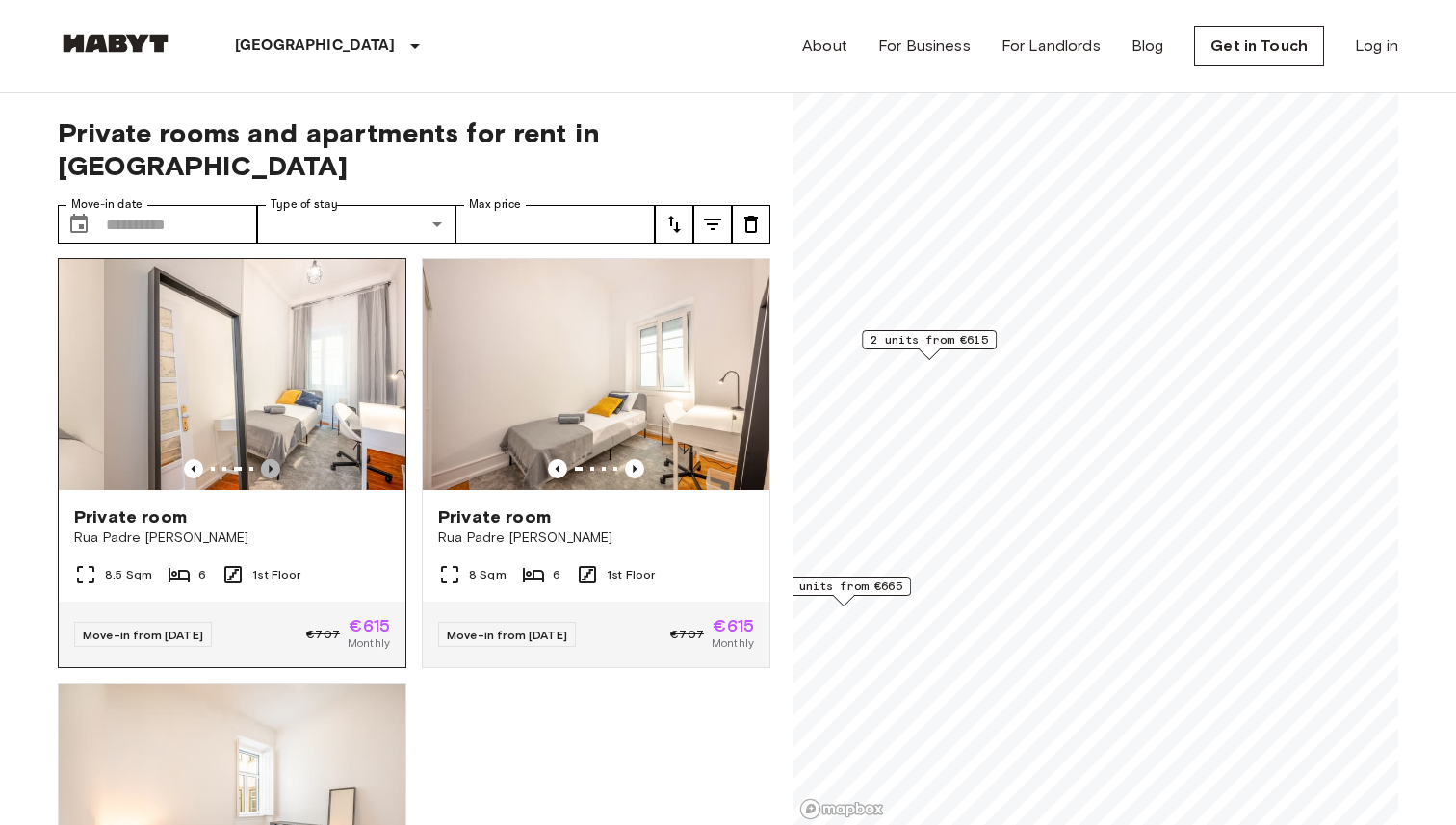
click at [273, 459] on icon "Previous image" at bounding box center [270, 468] width 19 height 19
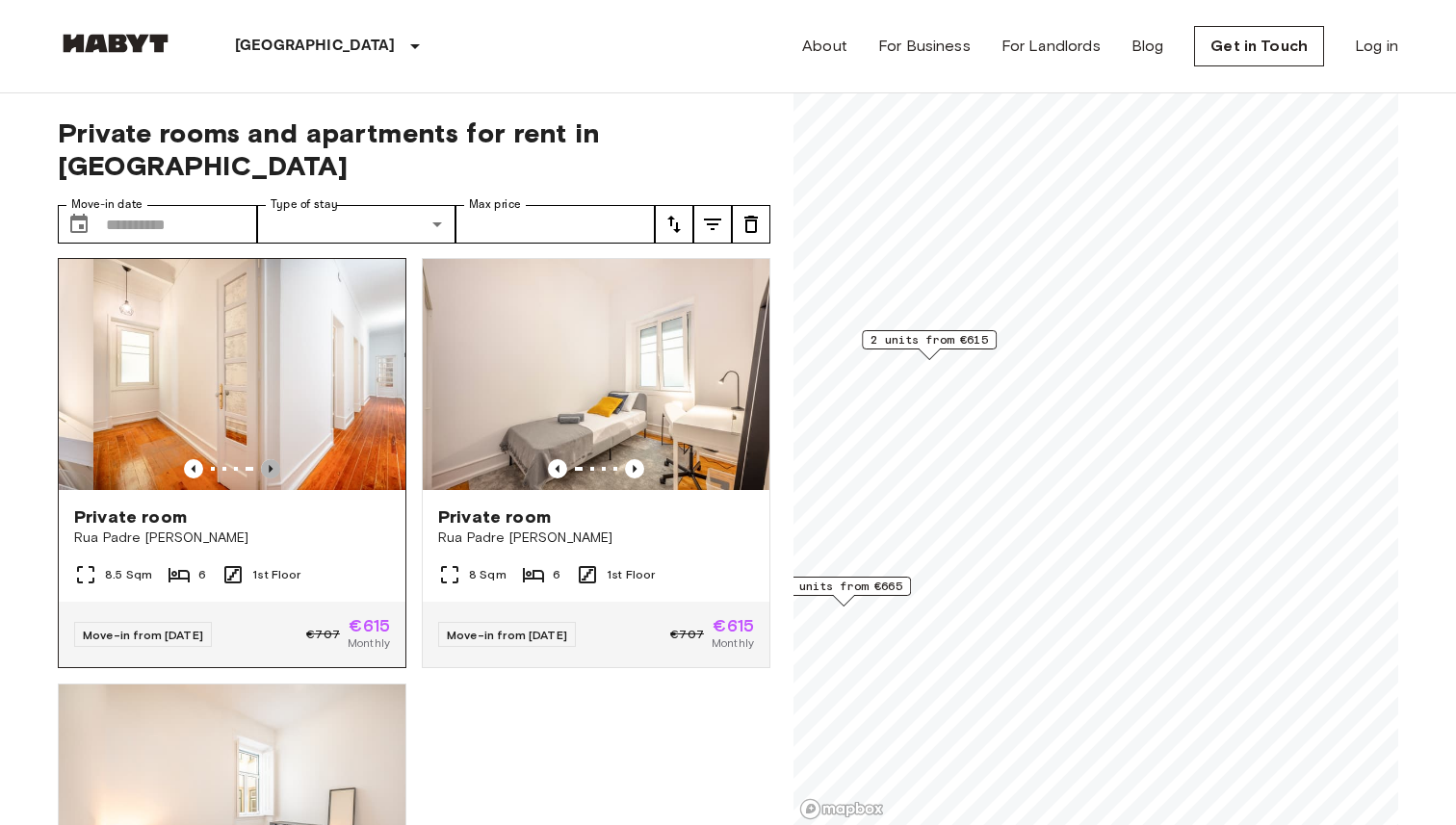
click at [273, 459] on icon "Previous image" at bounding box center [270, 468] width 19 height 19
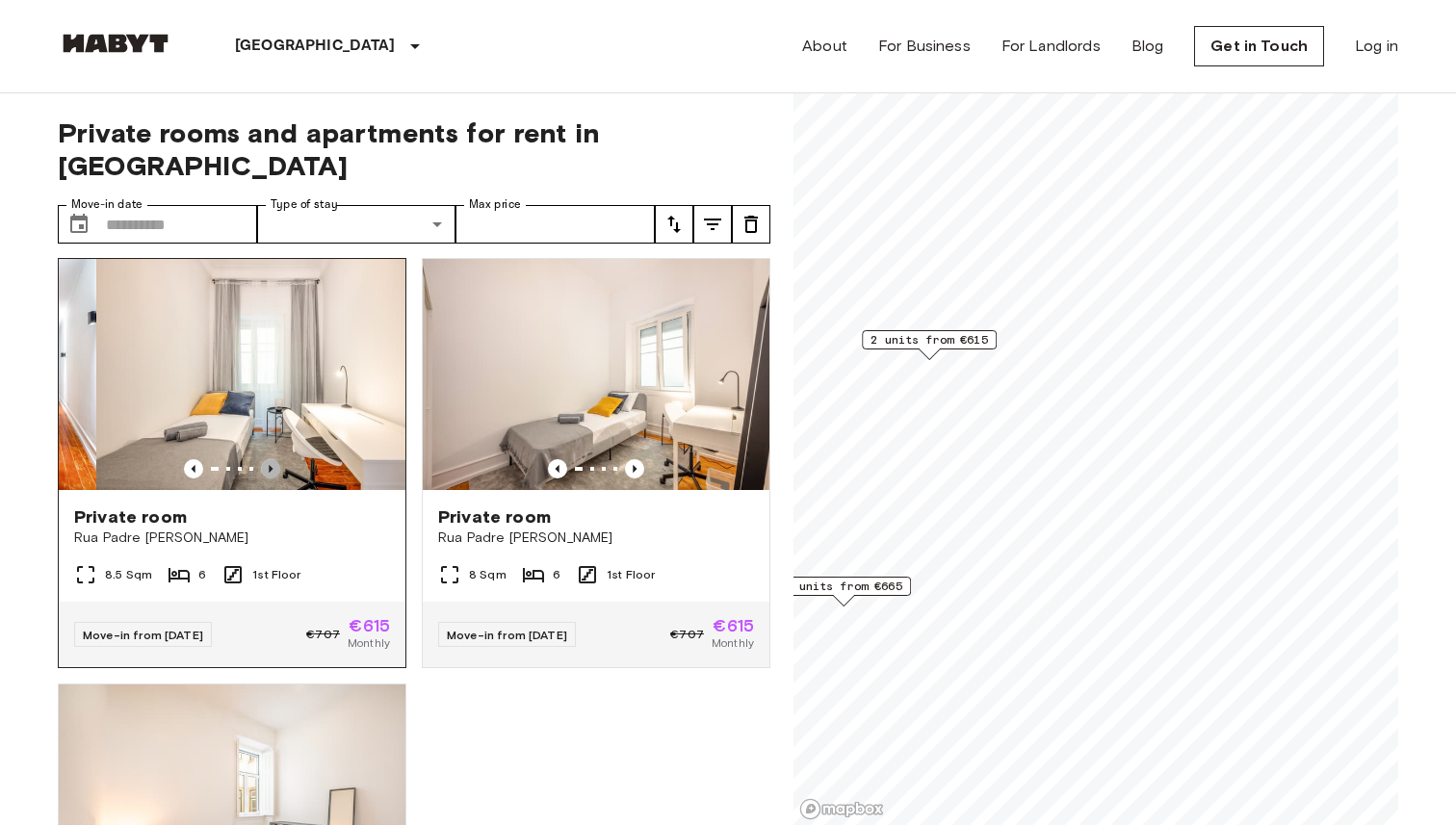
click at [273, 459] on icon "Previous image" at bounding box center [270, 468] width 19 height 19
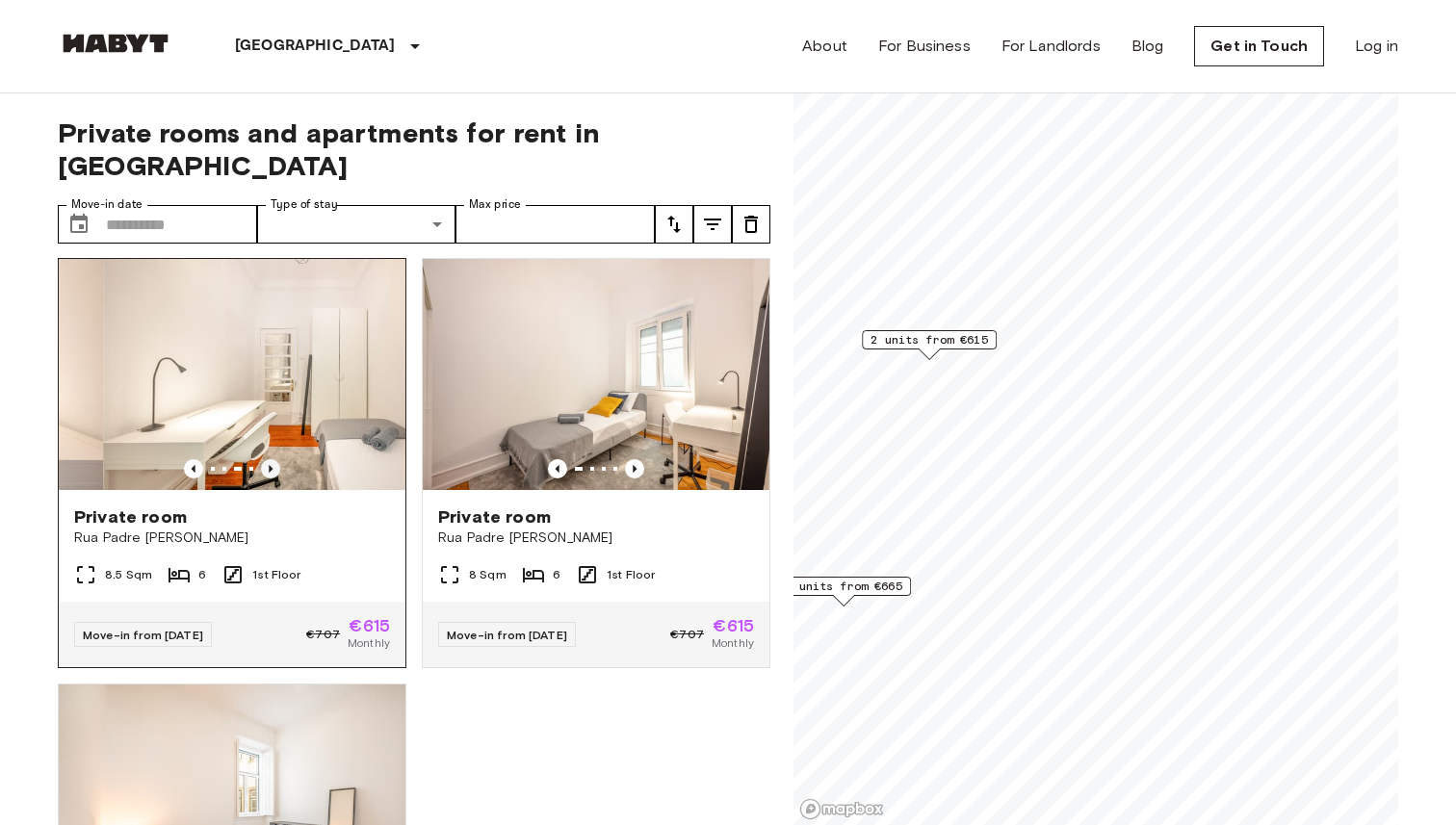
click at [273, 459] on icon "Previous image" at bounding box center [270, 468] width 19 height 19
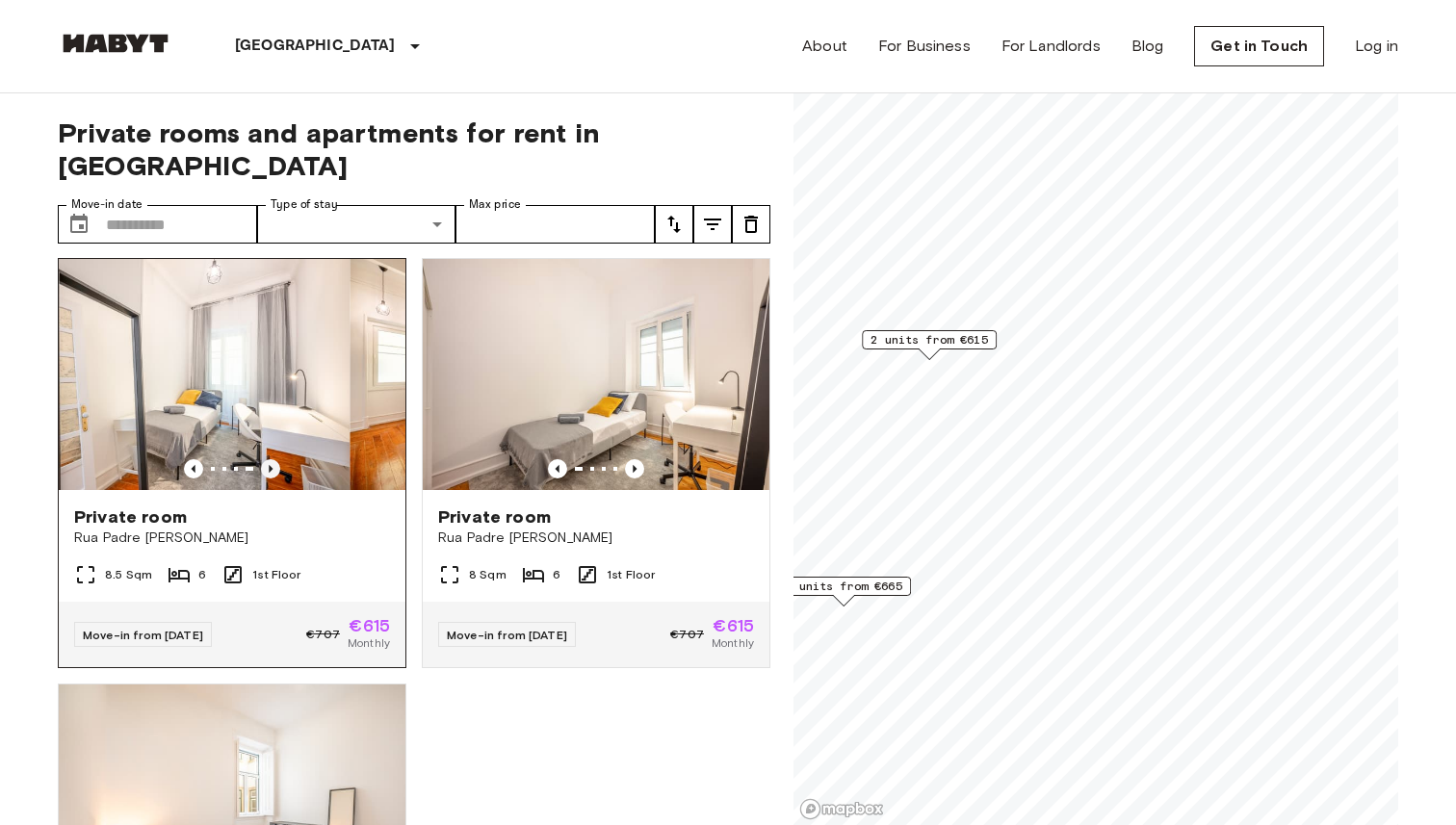
click at [273, 459] on icon "Previous image" at bounding box center [270, 468] width 19 height 19
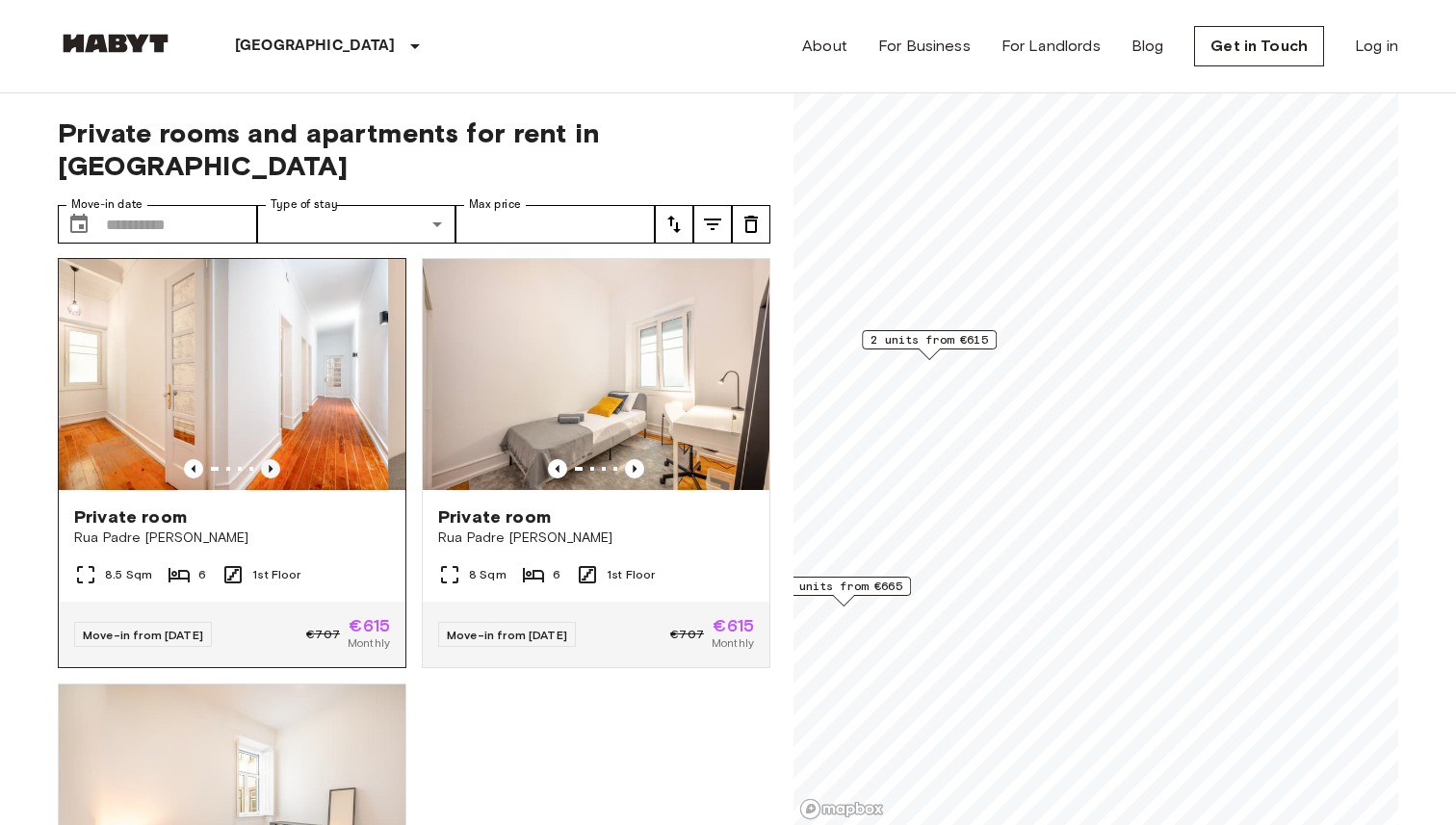
click at [273, 459] on icon "Previous image" at bounding box center [270, 468] width 19 height 19
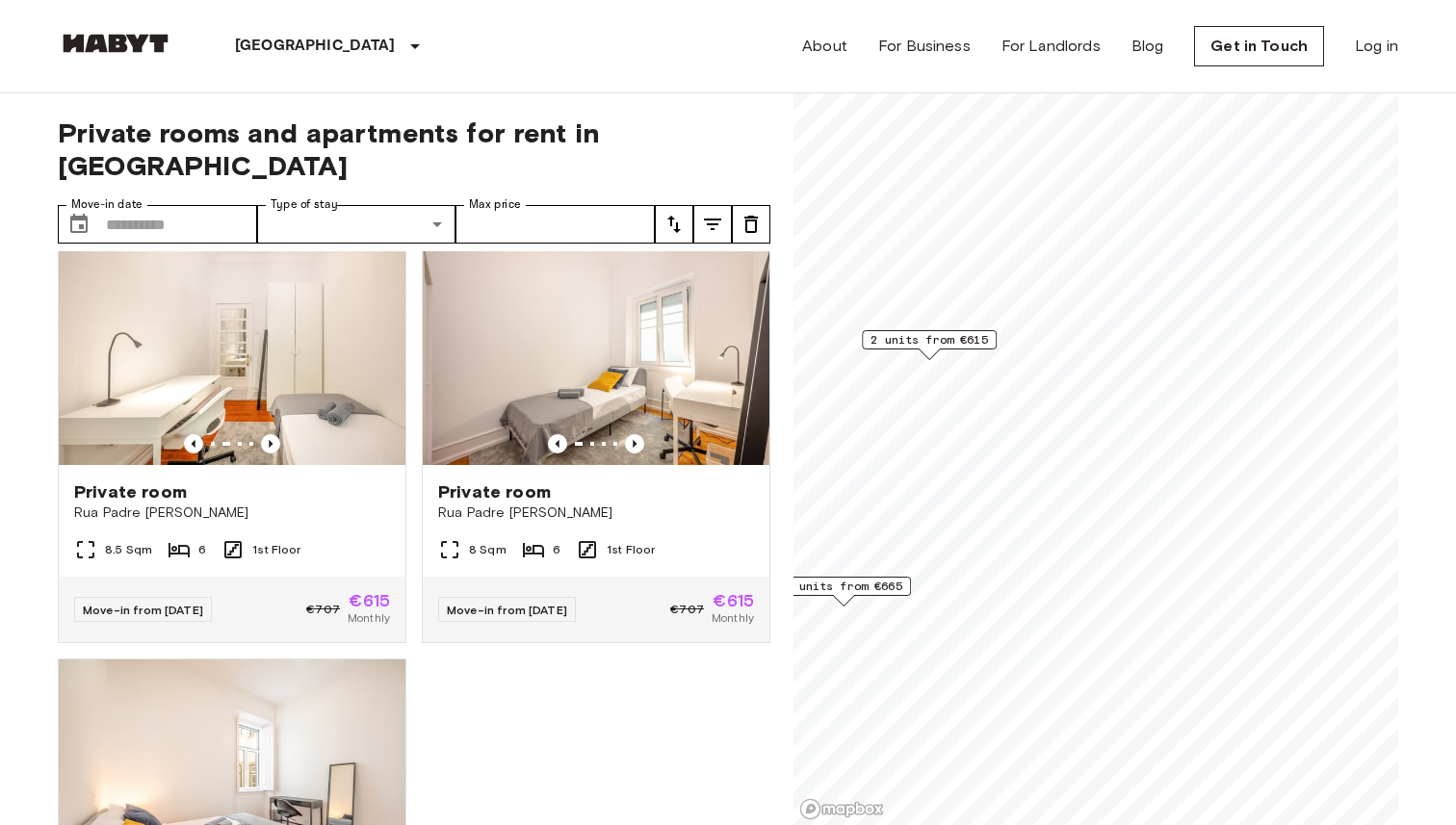
scroll to position [0, 0]
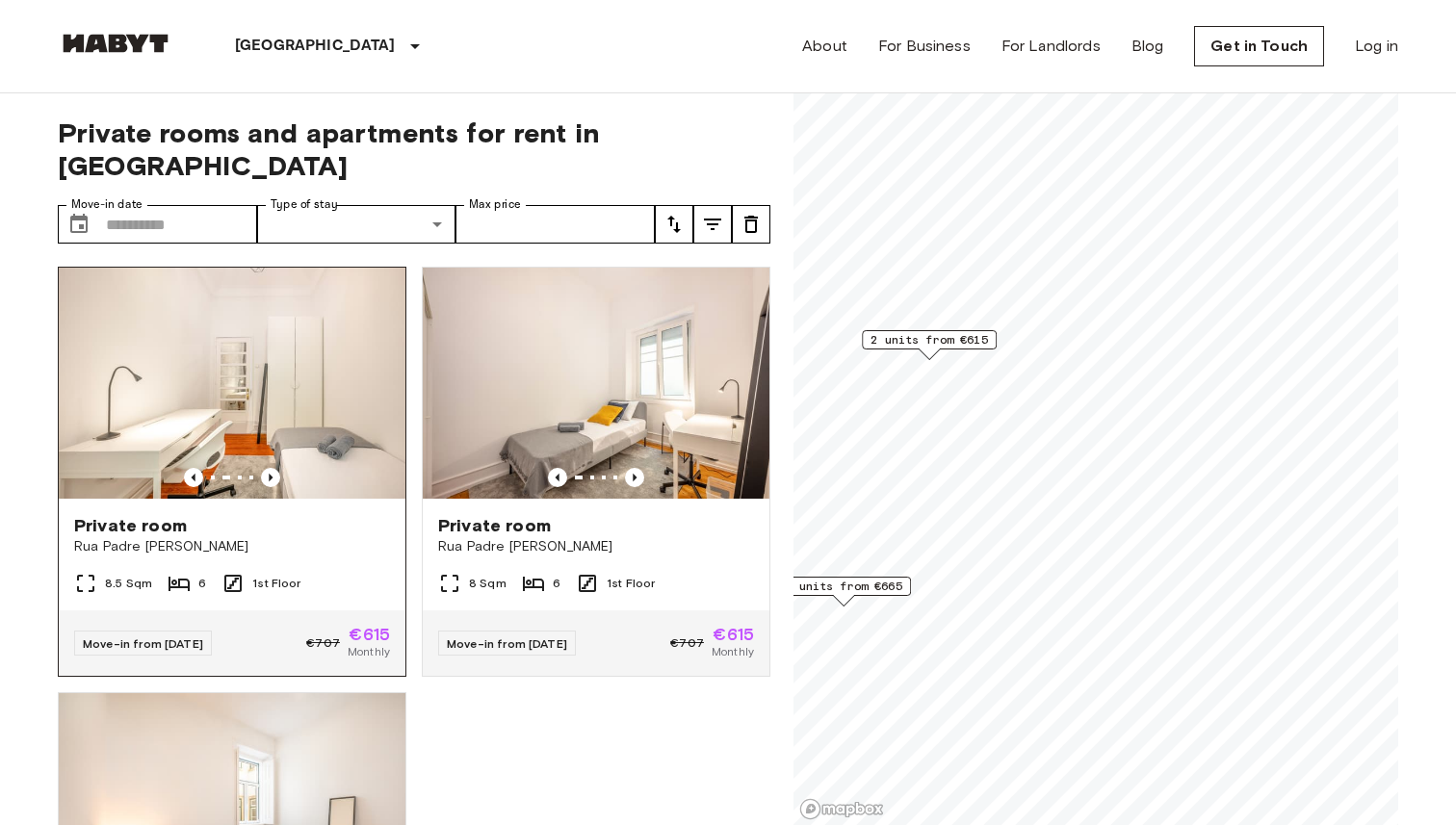
click at [175, 515] on span "Private room" at bounding box center [129, 525] width 112 height 23
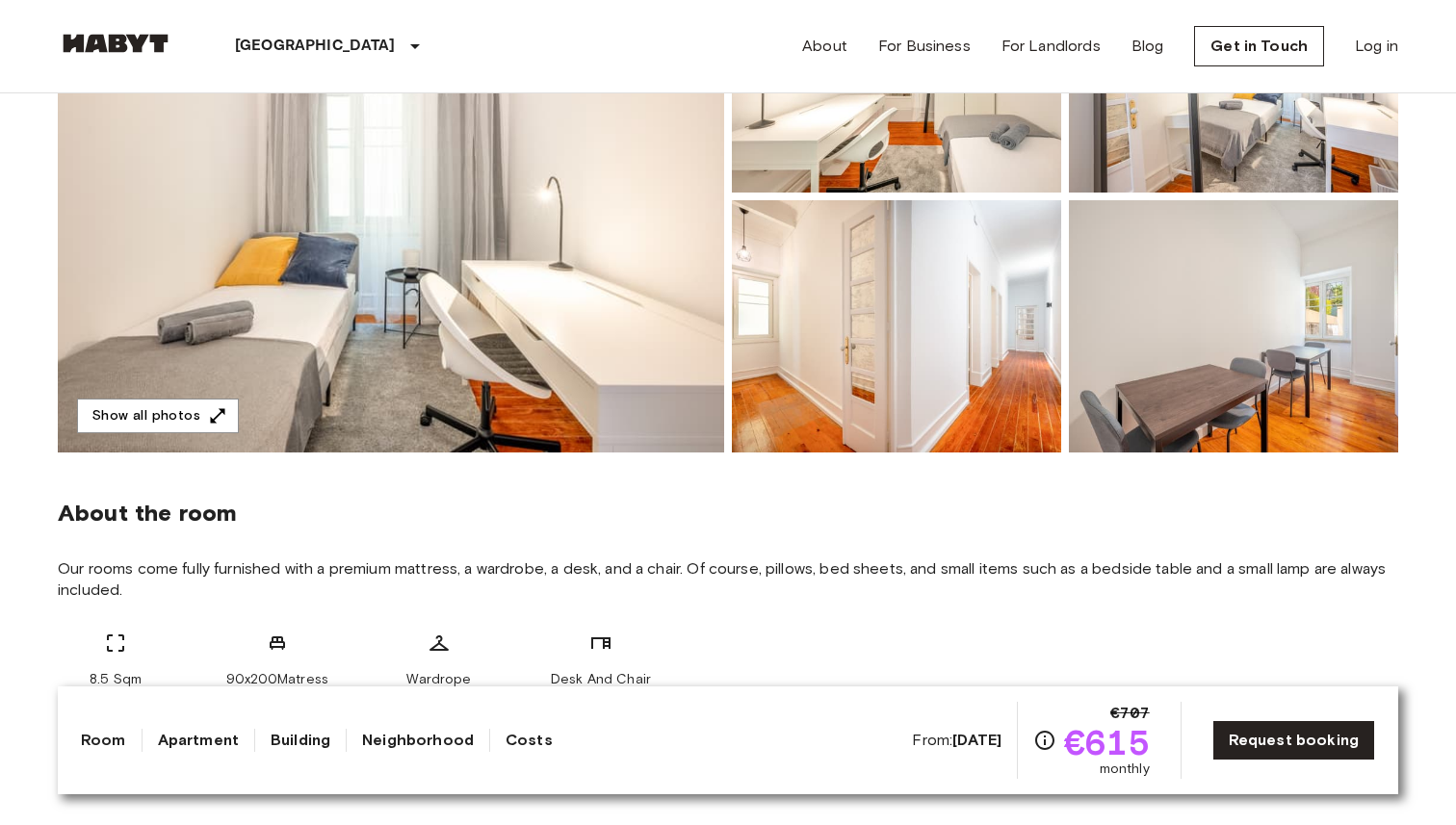
scroll to position [313, 0]
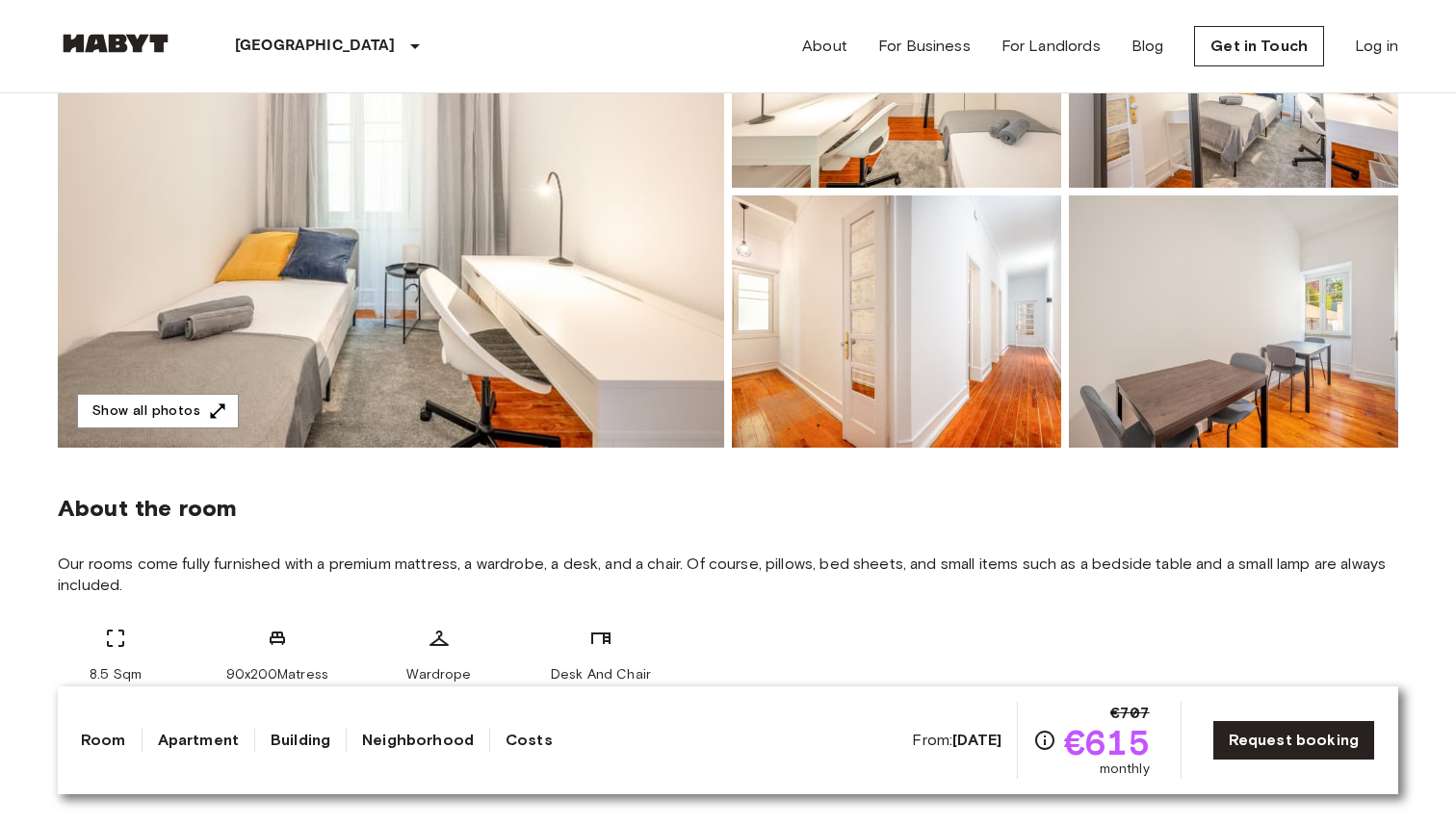
click at [305, 261] on img at bounding box center [390, 191] width 666 height 513
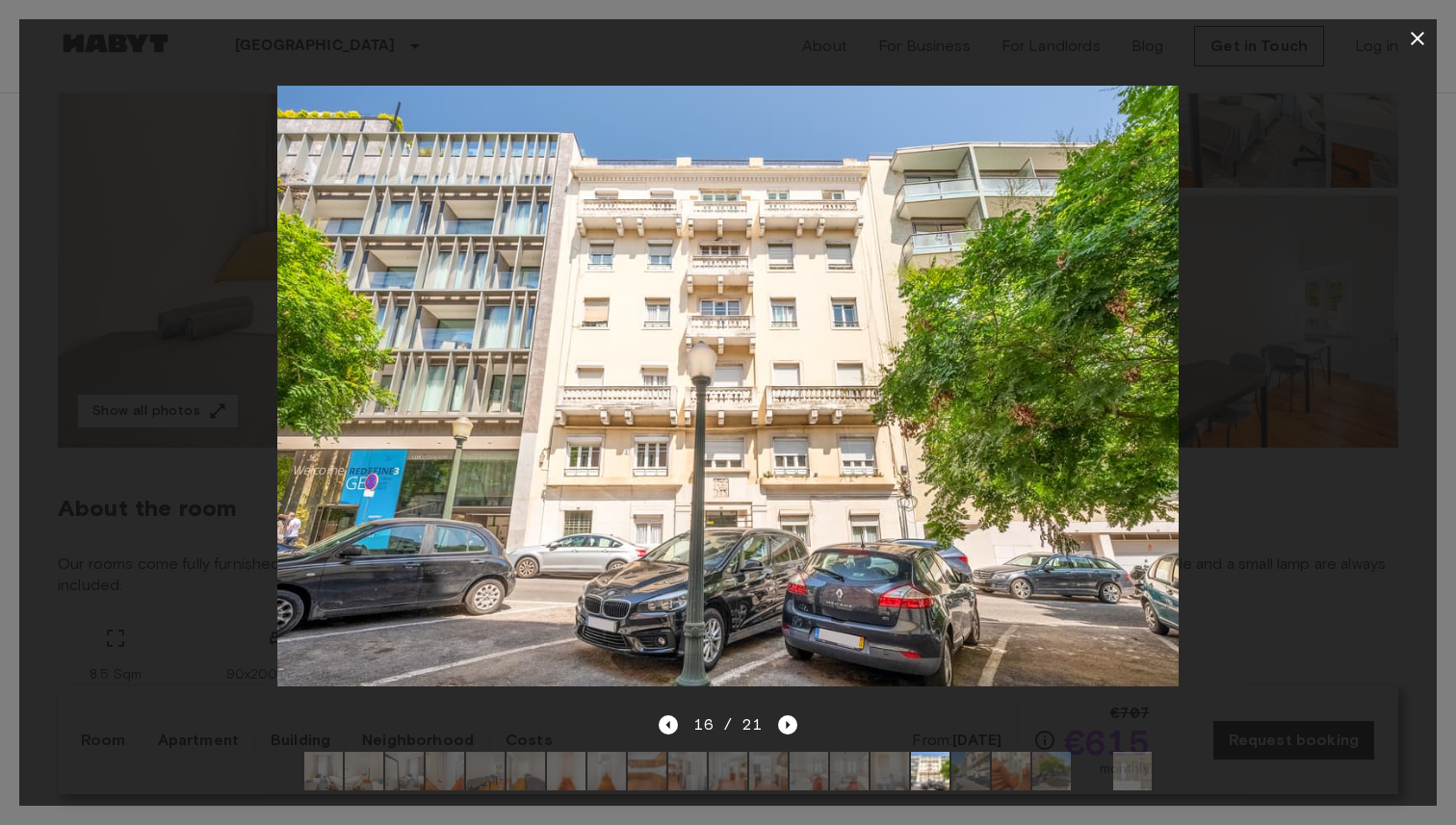
click at [1293, 206] on div at bounding box center [728, 385] width 1417 height 656
click at [1420, 30] on icon "button" at bounding box center [1416, 38] width 23 height 23
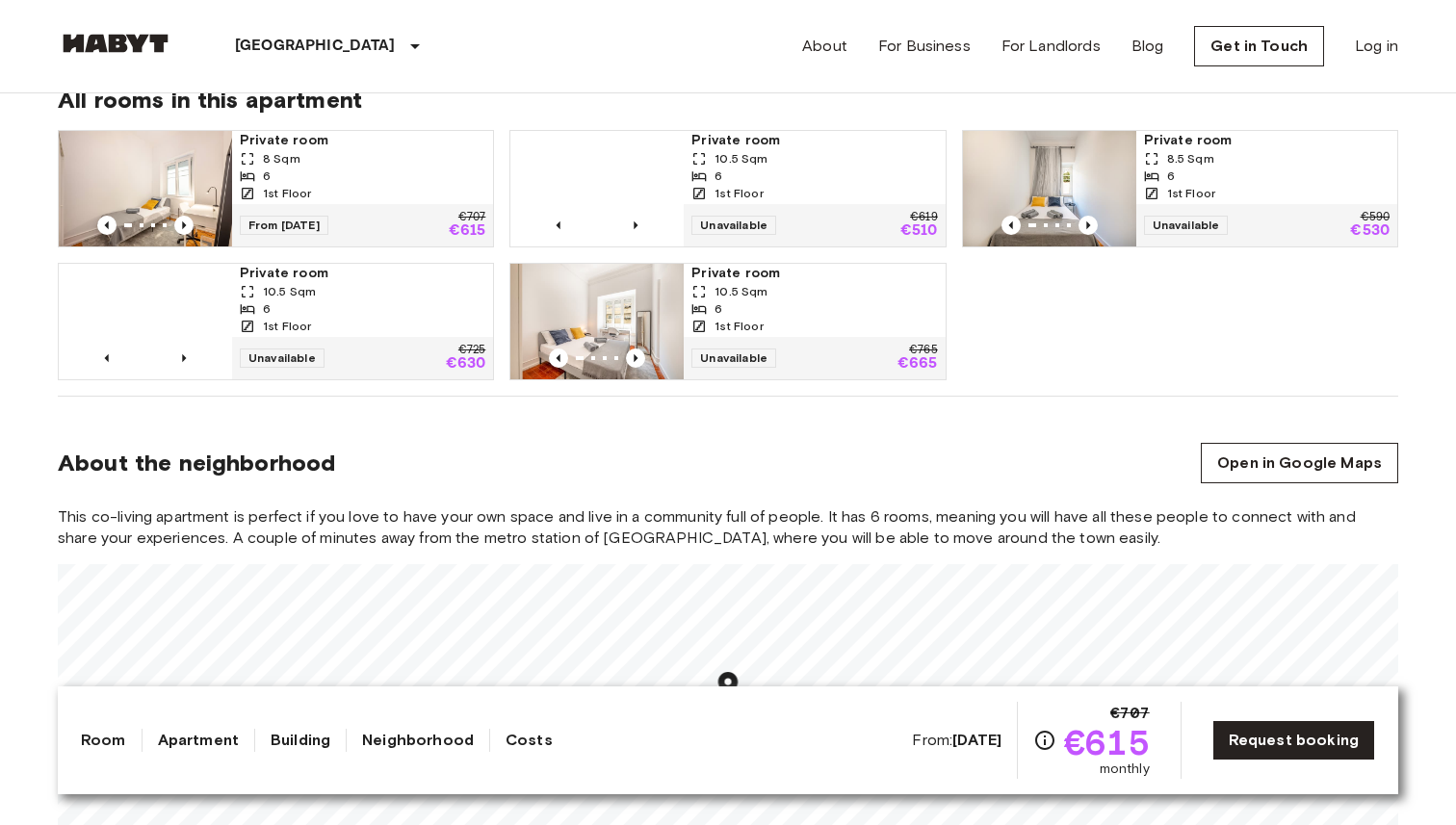
scroll to position [1295, 0]
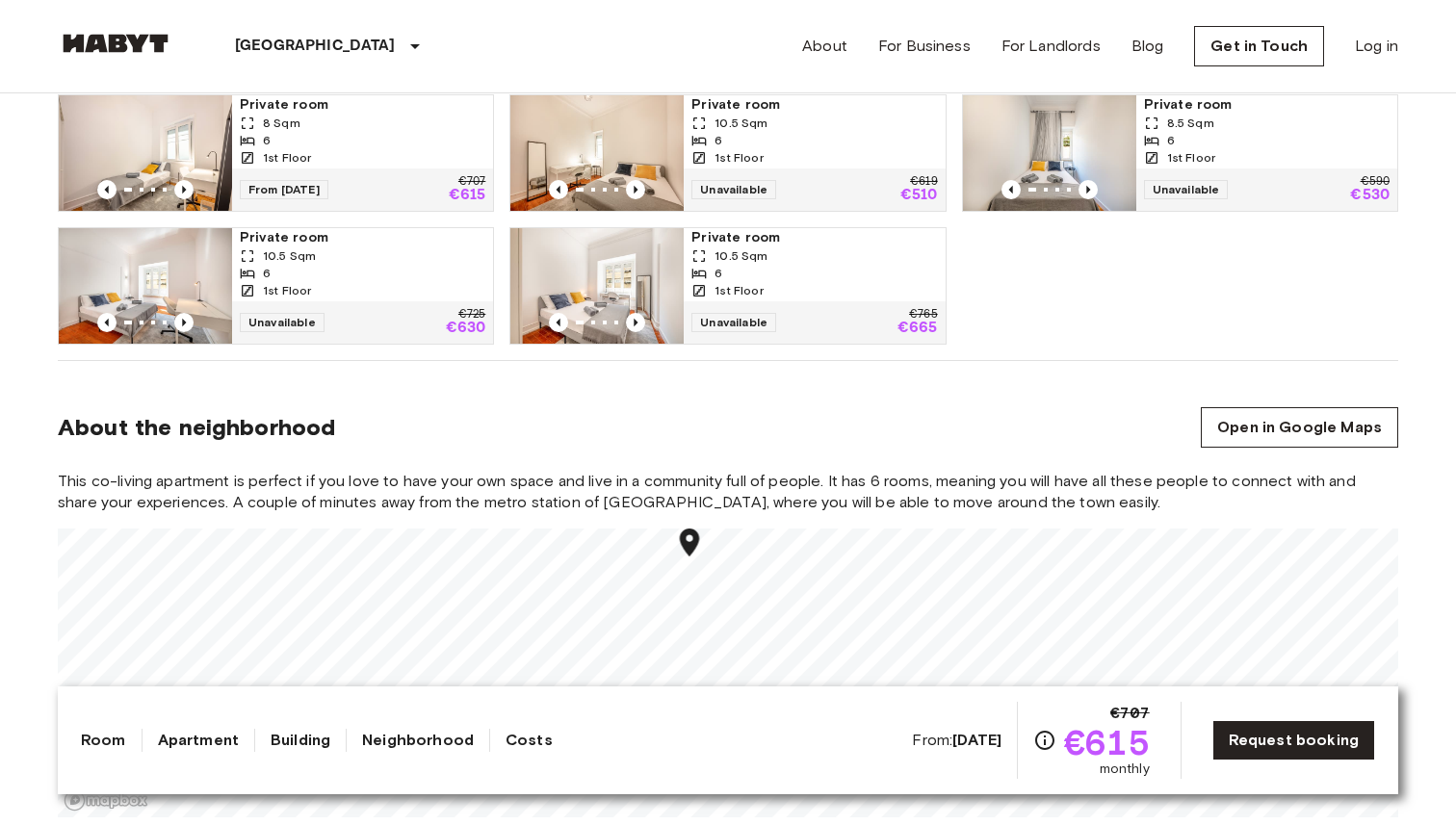
click at [701, 517] on div "This co-living apartment is perfect if you love to have your own space and live…" at bounding box center [728, 644] width 1341 height 346
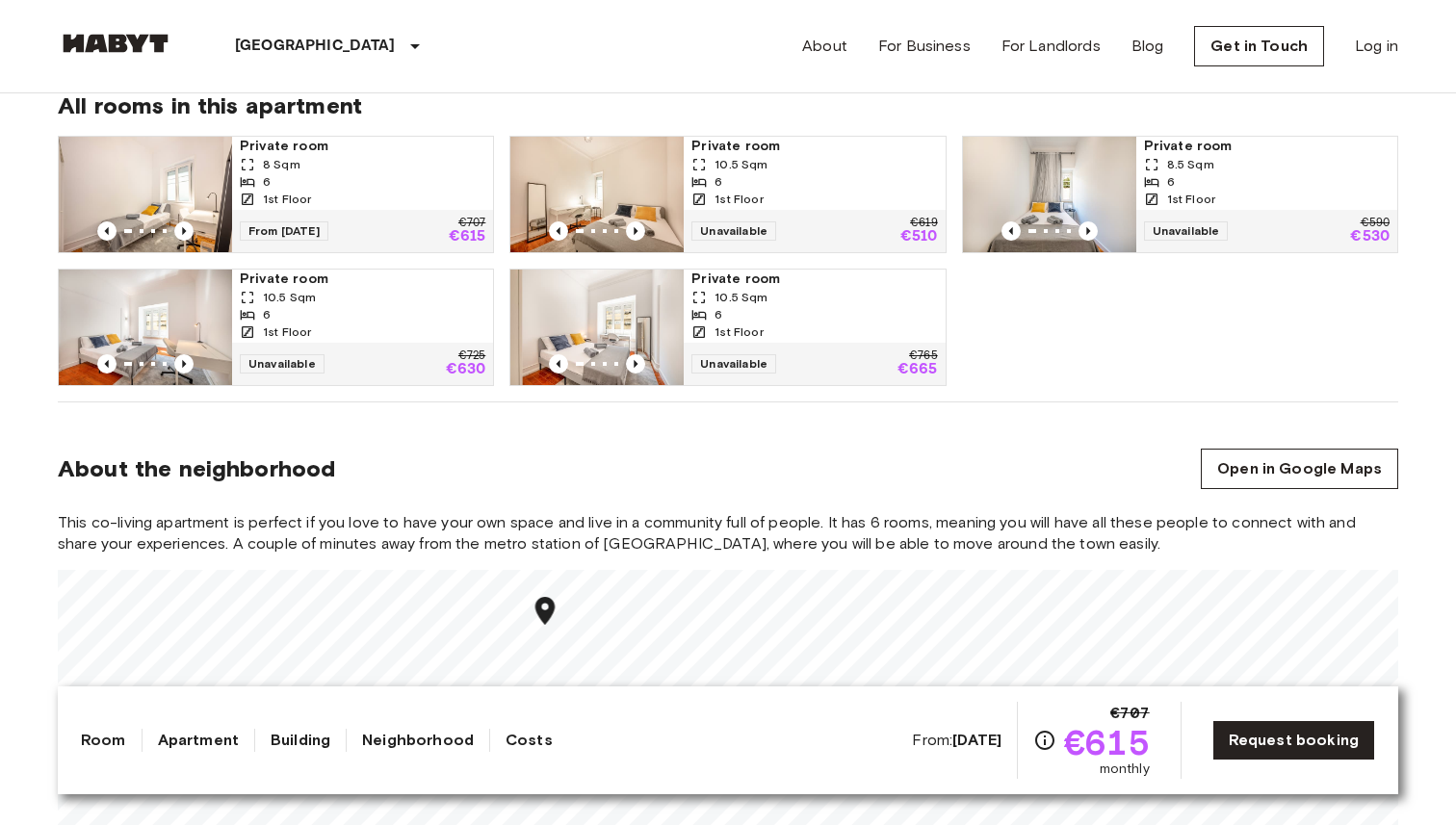
scroll to position [1041, 0]
